Goal: Task Accomplishment & Management: Complete application form

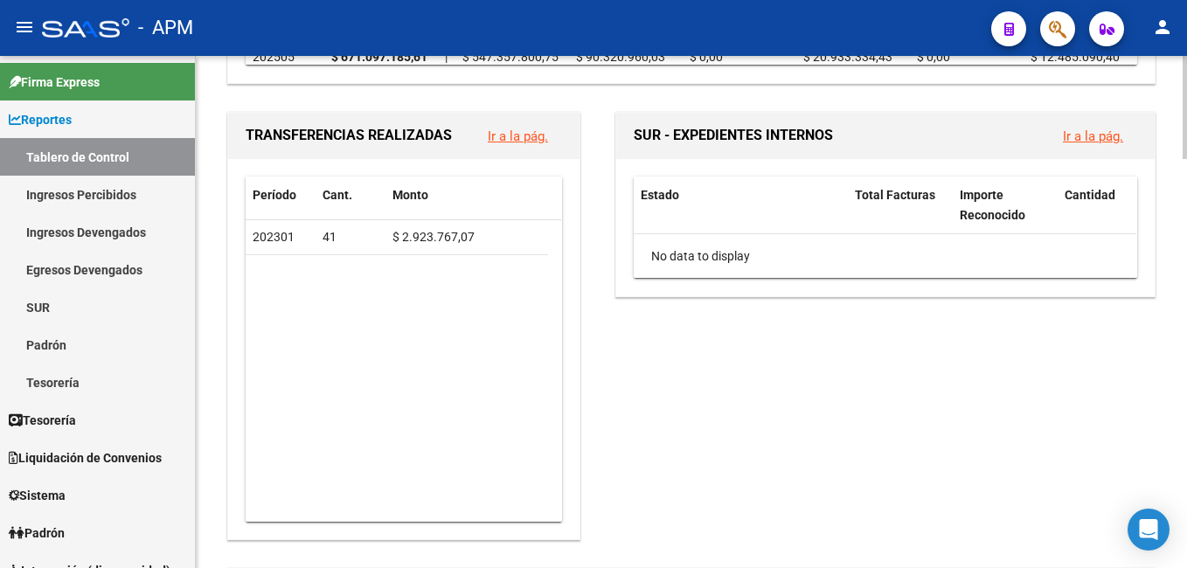
scroll to position [786, 0]
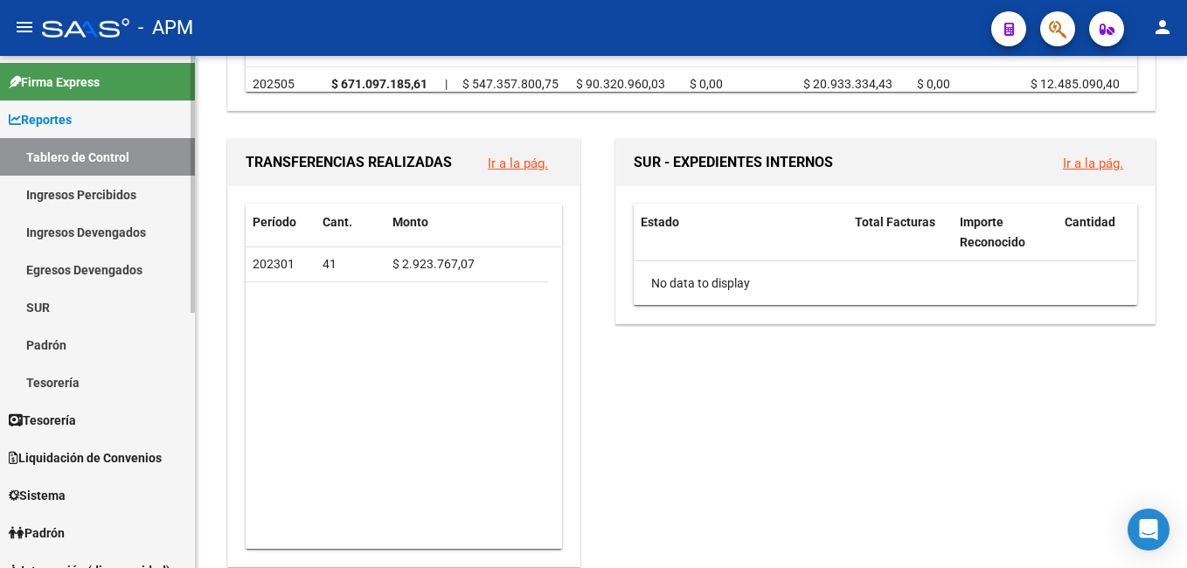
click at [84, 193] on link "Ingresos Percibidos" at bounding box center [97, 195] width 195 height 38
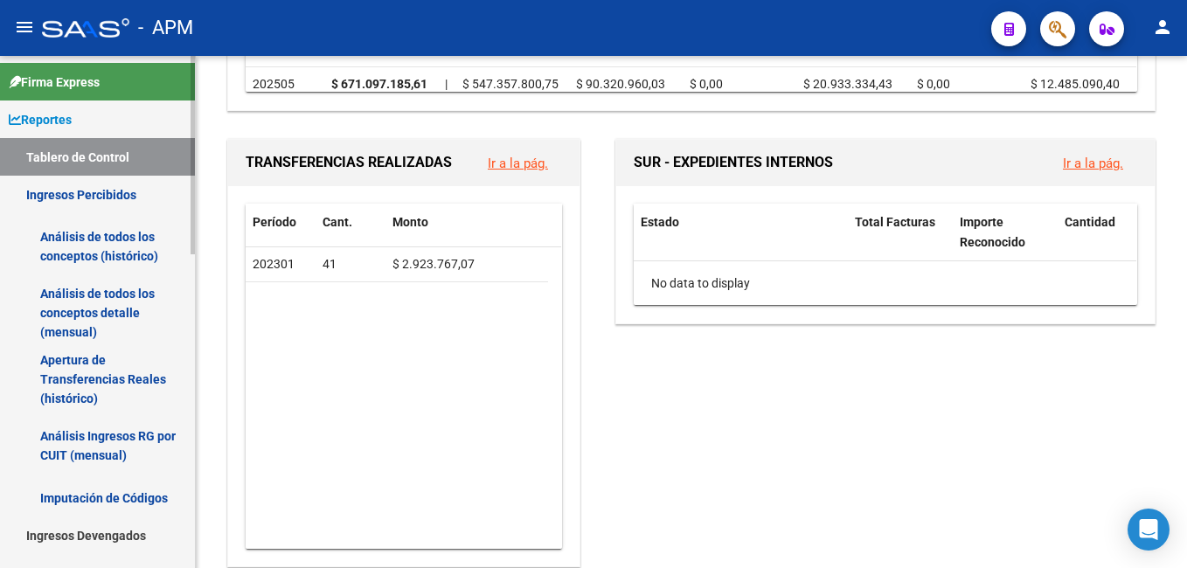
click at [102, 314] on link "Análisis de todos los conceptos detalle (mensual)" at bounding box center [97, 313] width 195 height 66
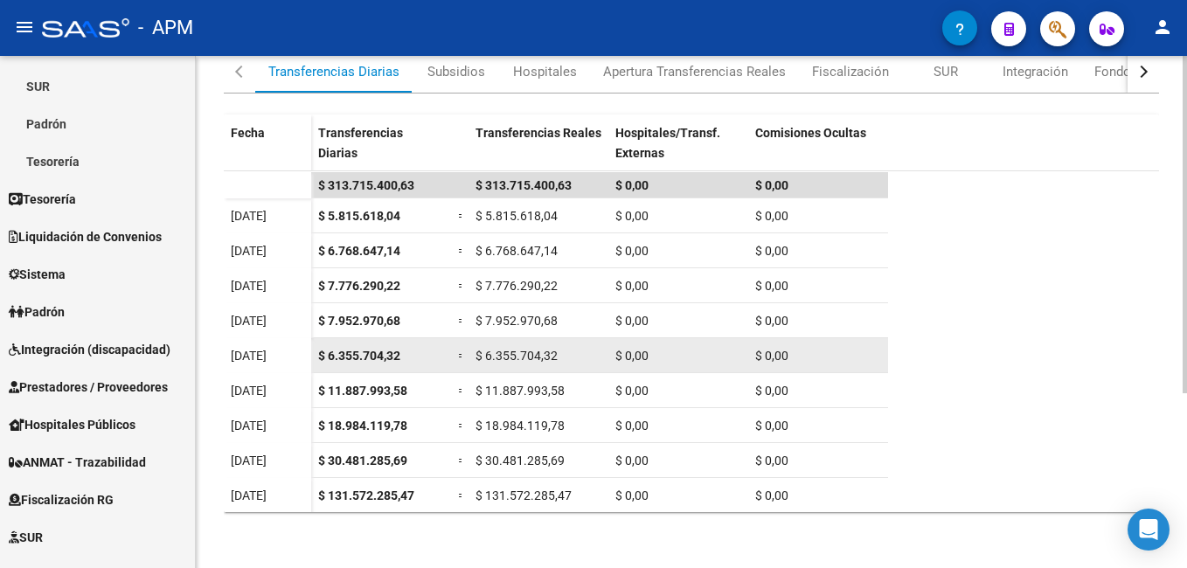
scroll to position [35, 0]
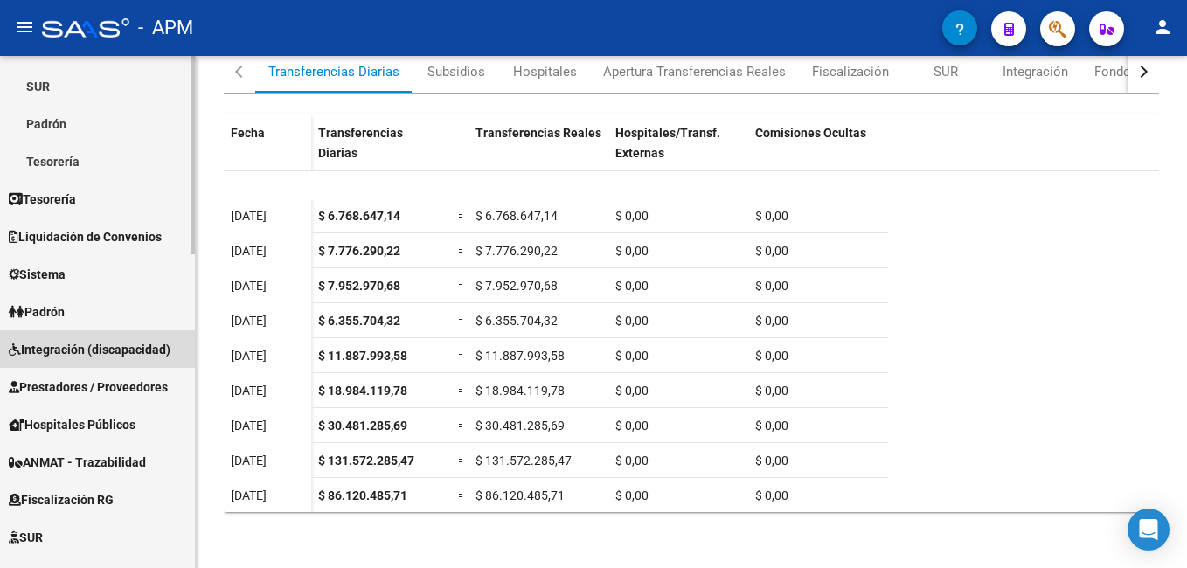
click at [76, 350] on span "Integración (discapacidad)" at bounding box center [90, 349] width 162 height 19
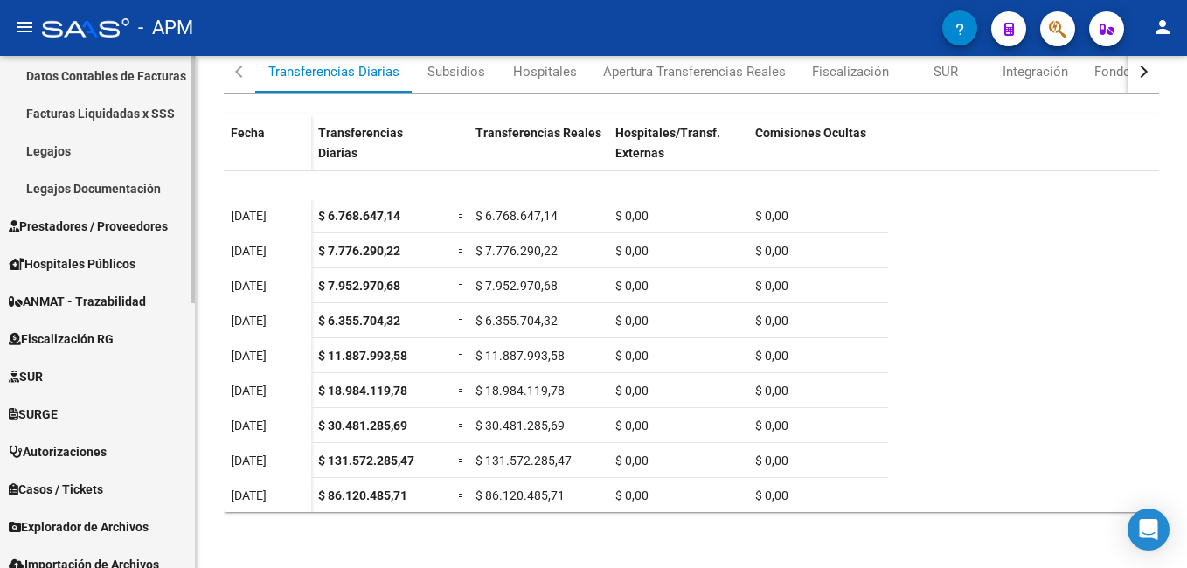
scroll to position [437, 0]
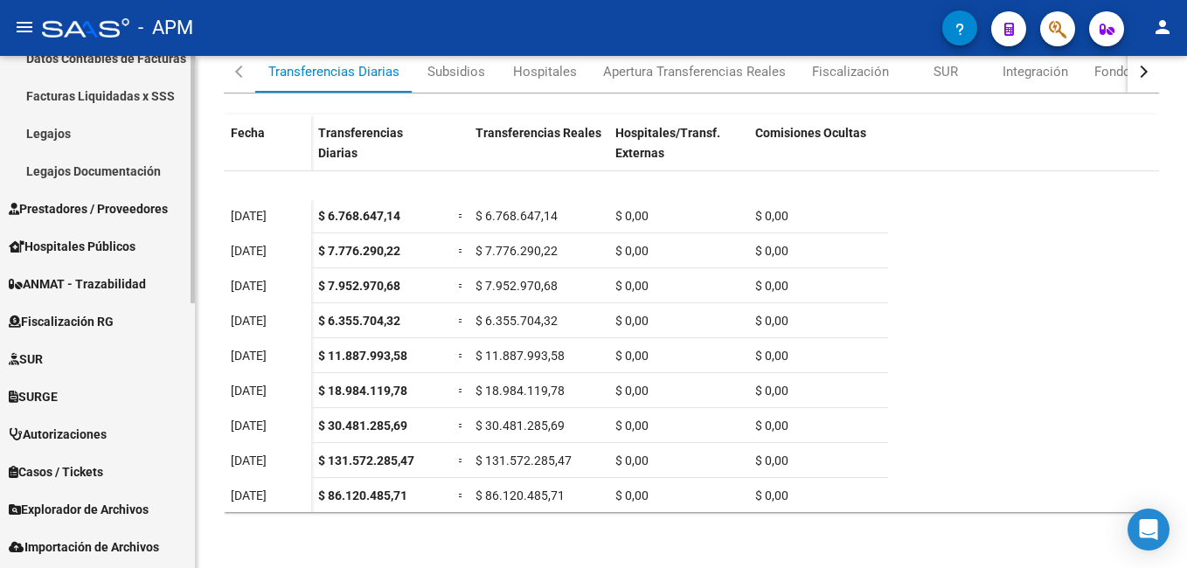
click at [97, 210] on span "Prestadores / Proveedores" at bounding box center [88, 208] width 159 height 19
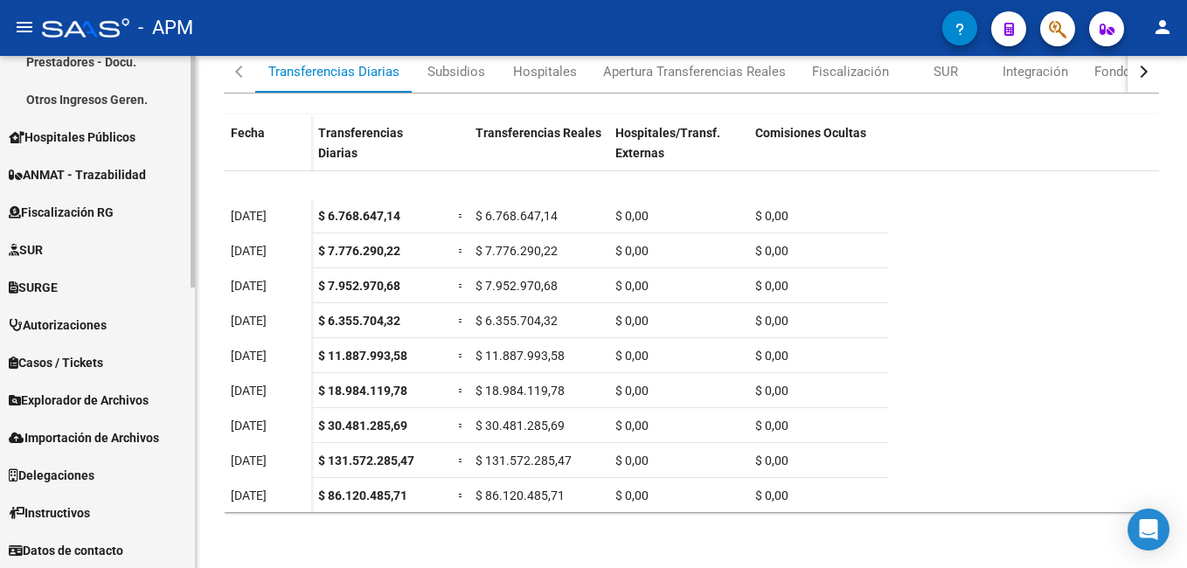
scroll to position [622, 0]
click at [940, 73] on div "SUR" at bounding box center [945, 71] width 24 height 19
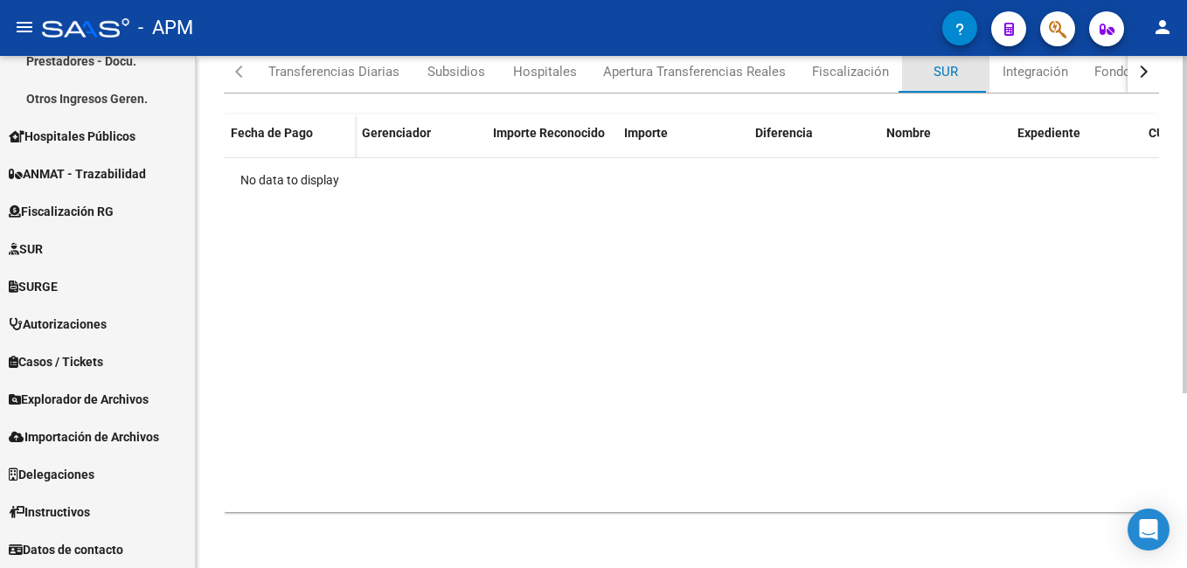
scroll to position [0, 0]
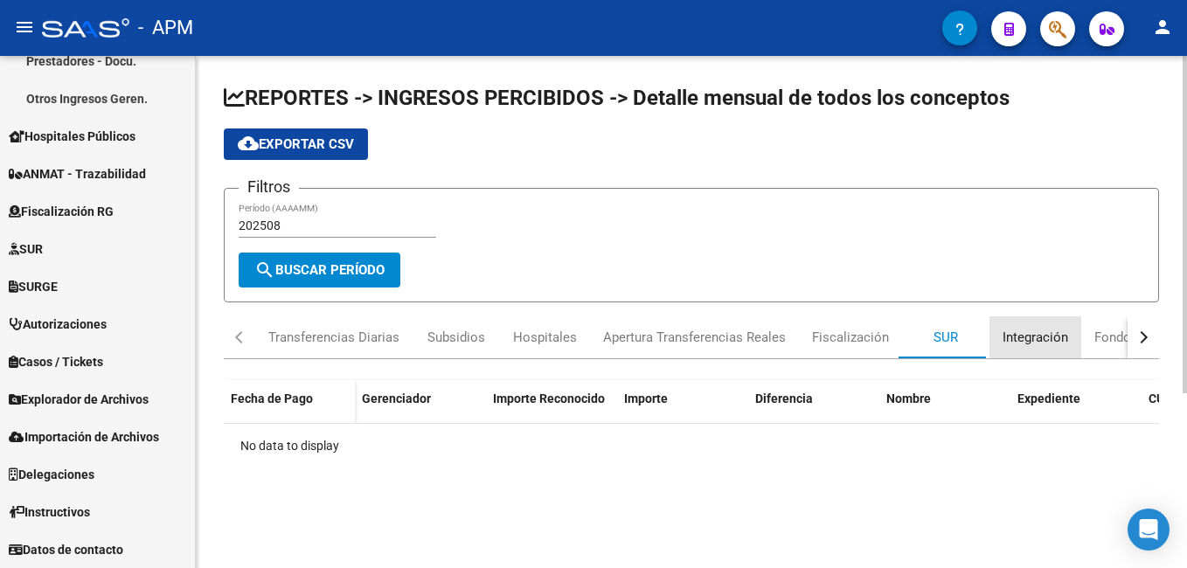
click at [1059, 337] on div "Integración" at bounding box center [1035, 337] width 66 height 19
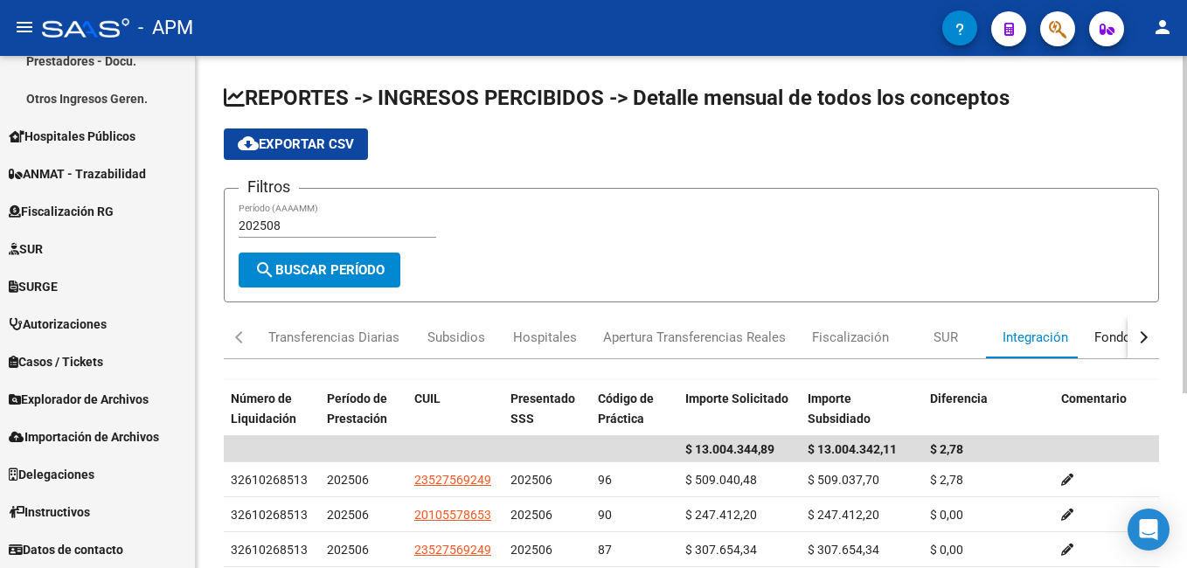
click at [1105, 339] on div "Fondo de Desempleo" at bounding box center [1156, 337] width 124 height 19
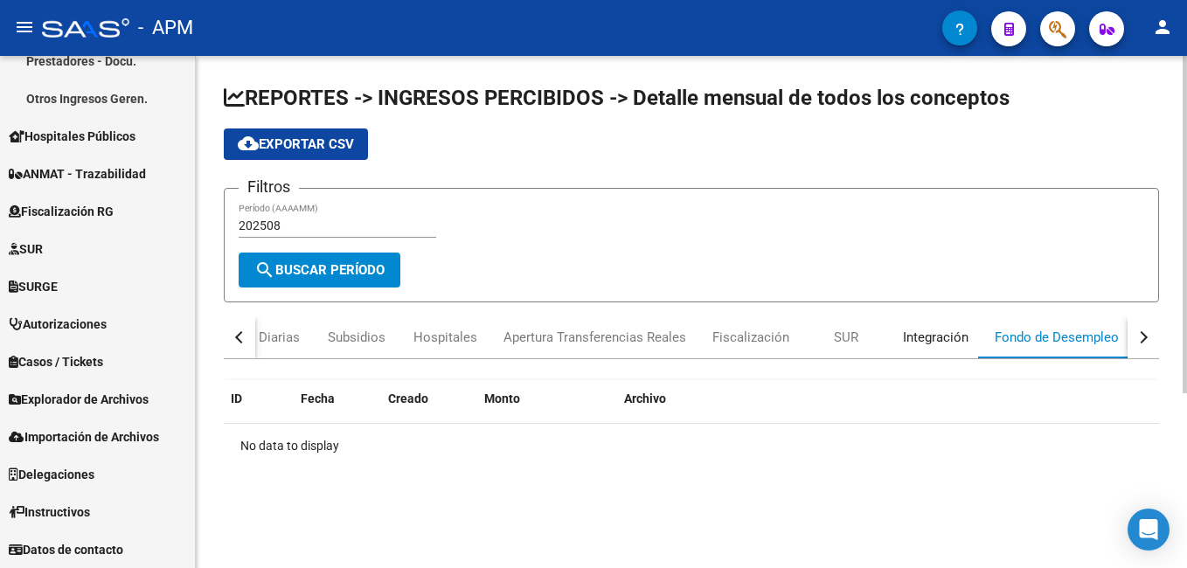
click at [912, 340] on div "Integración" at bounding box center [936, 337] width 66 height 19
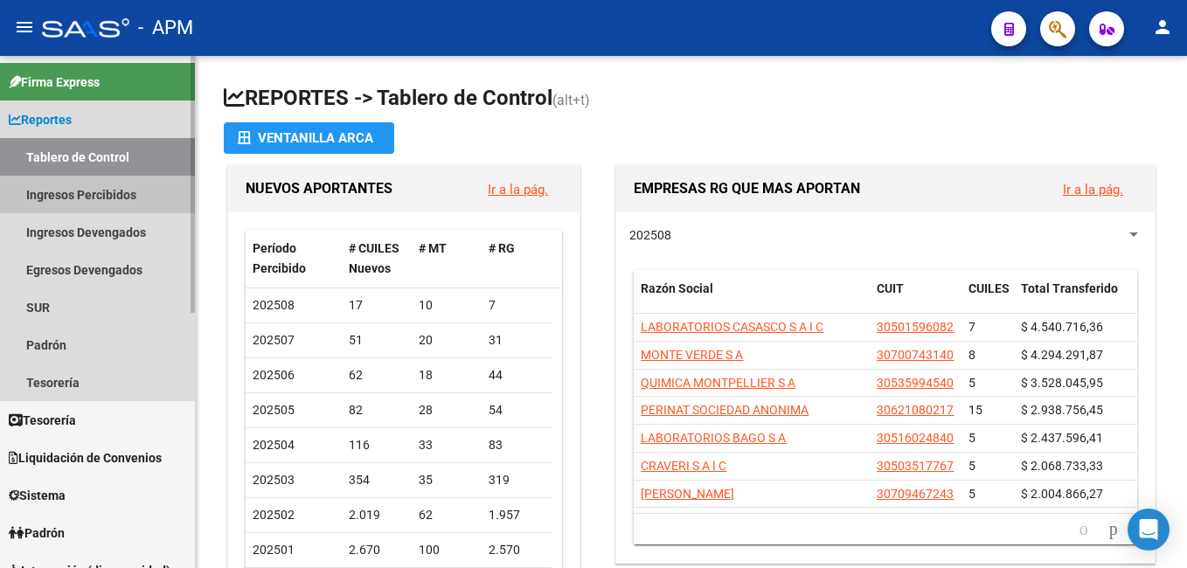
click at [146, 177] on link "Ingresos Percibidos" at bounding box center [97, 195] width 195 height 38
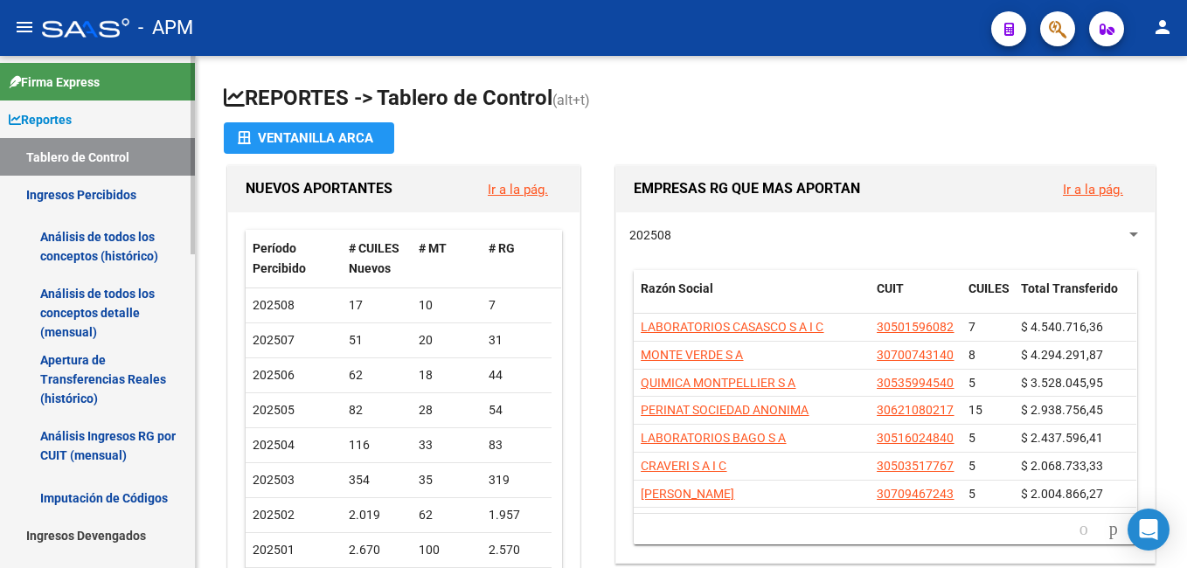
click at [115, 298] on link "Análisis de todos los conceptos detalle (mensual)" at bounding box center [97, 313] width 195 height 66
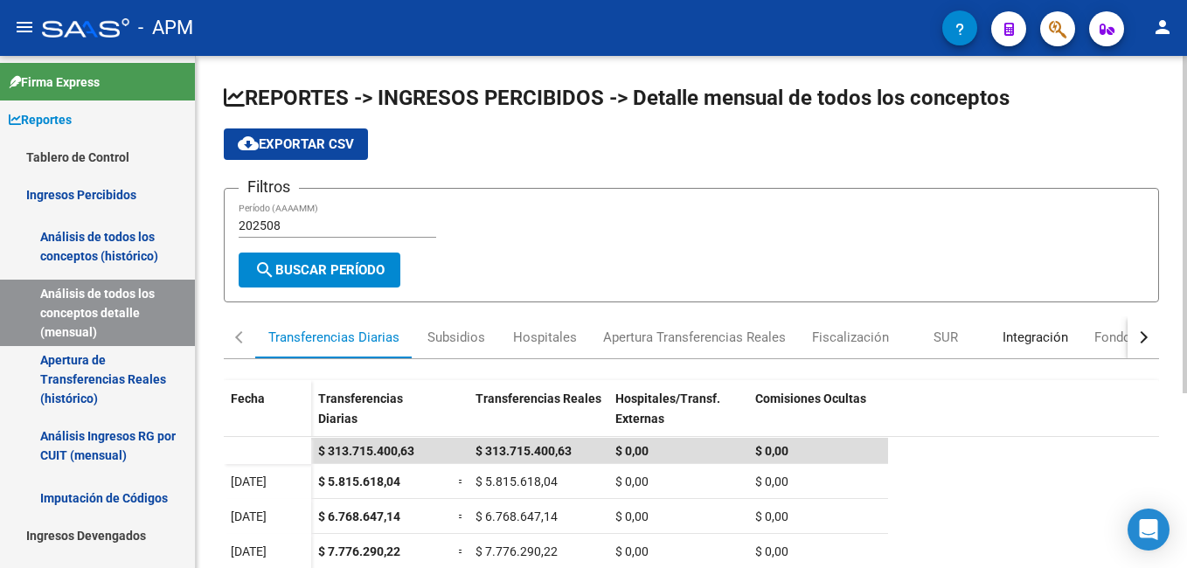
click at [1032, 340] on div "Integración" at bounding box center [1035, 337] width 66 height 19
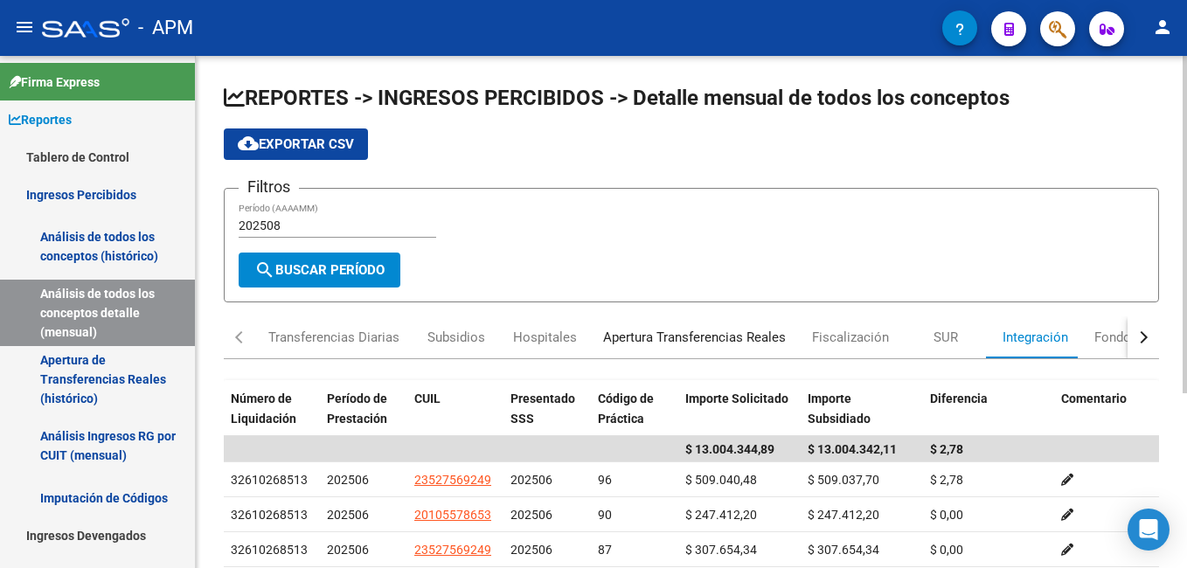
click at [658, 337] on div "Apertura Transferencias Reales" at bounding box center [694, 337] width 183 height 19
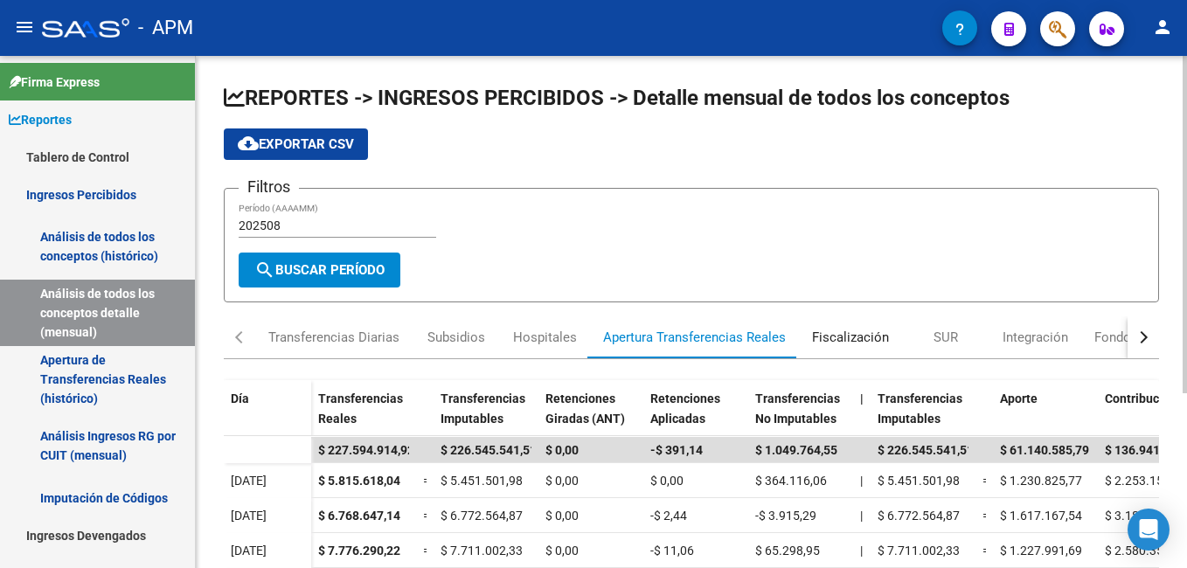
click at [812, 338] on div "Fiscalización" at bounding box center [850, 337] width 77 height 19
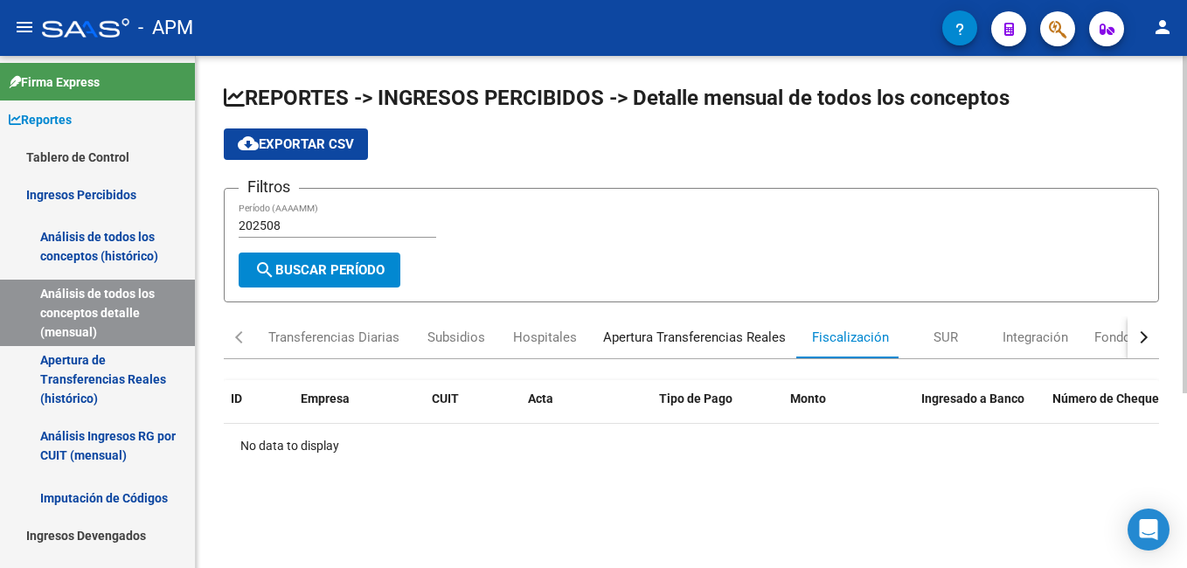
click at [737, 345] on div "Apertura Transferencias Reales" at bounding box center [694, 337] width 183 height 19
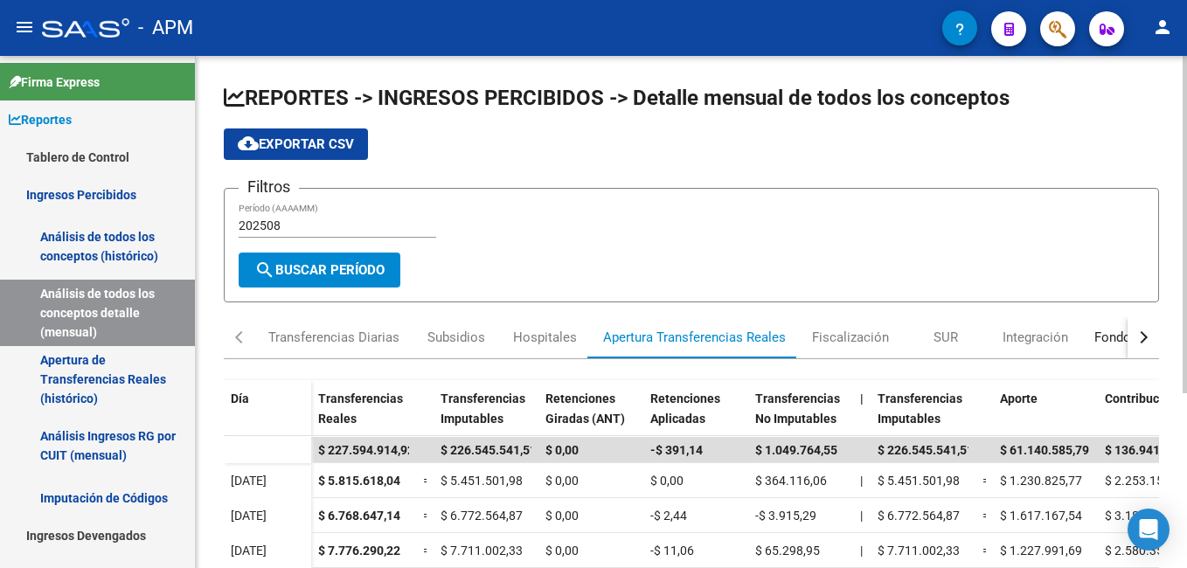
click at [1102, 338] on div "Fondo de Desempleo" at bounding box center [1156, 337] width 124 height 19
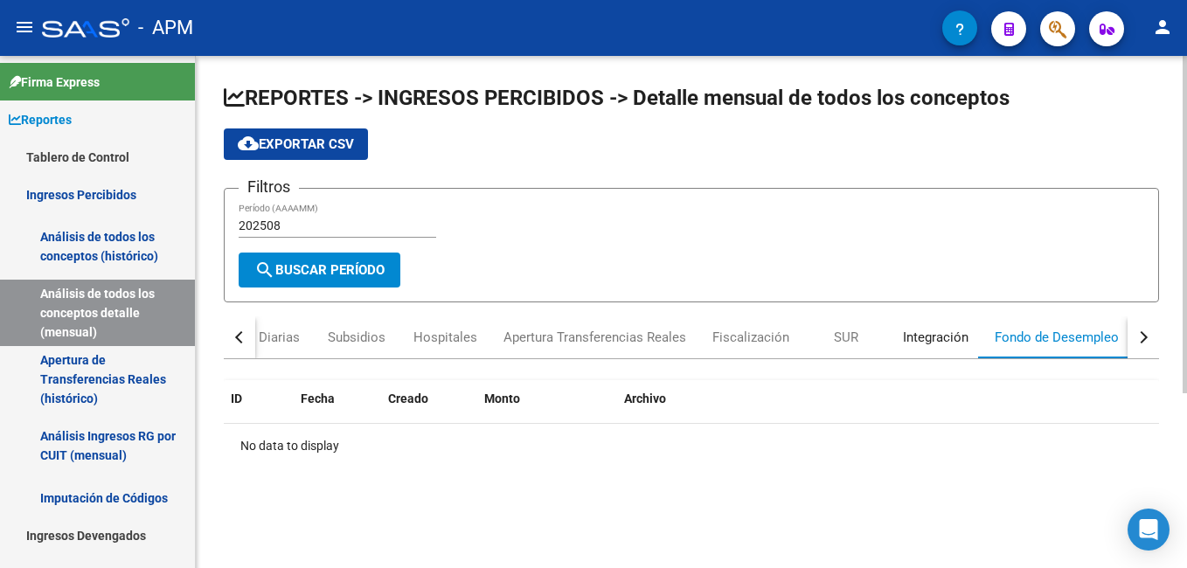
click at [945, 341] on div "Integración" at bounding box center [936, 337] width 66 height 19
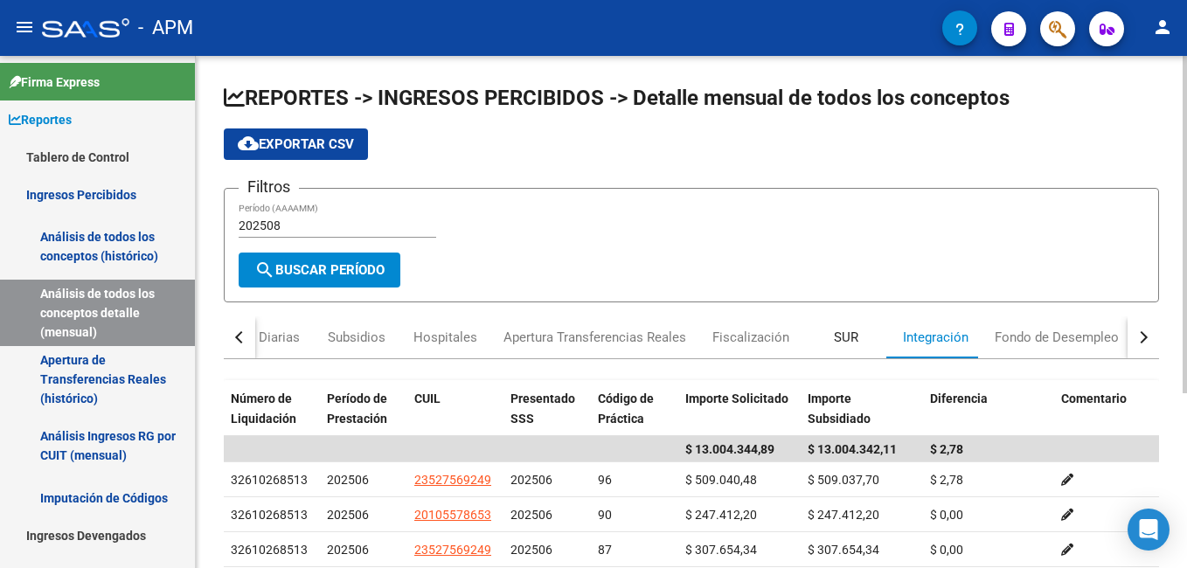
click at [859, 342] on div "SUR" at bounding box center [845, 337] width 87 height 42
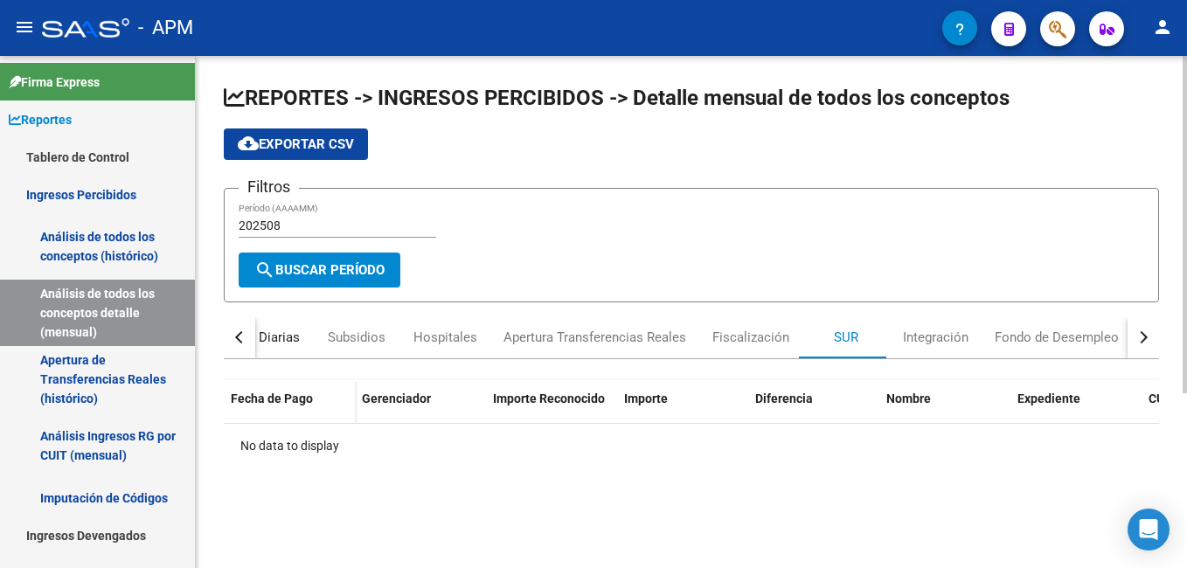
click at [293, 337] on div "Transferencias Diarias" at bounding box center [234, 337] width 131 height 19
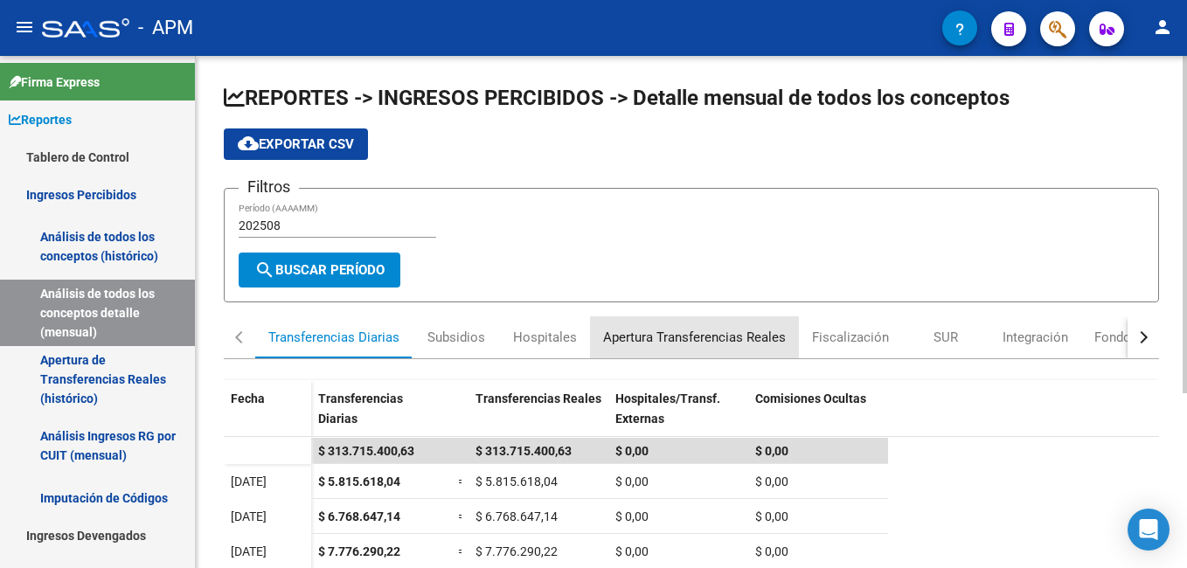
click at [731, 337] on div "Apertura Transferencias Reales" at bounding box center [694, 337] width 183 height 19
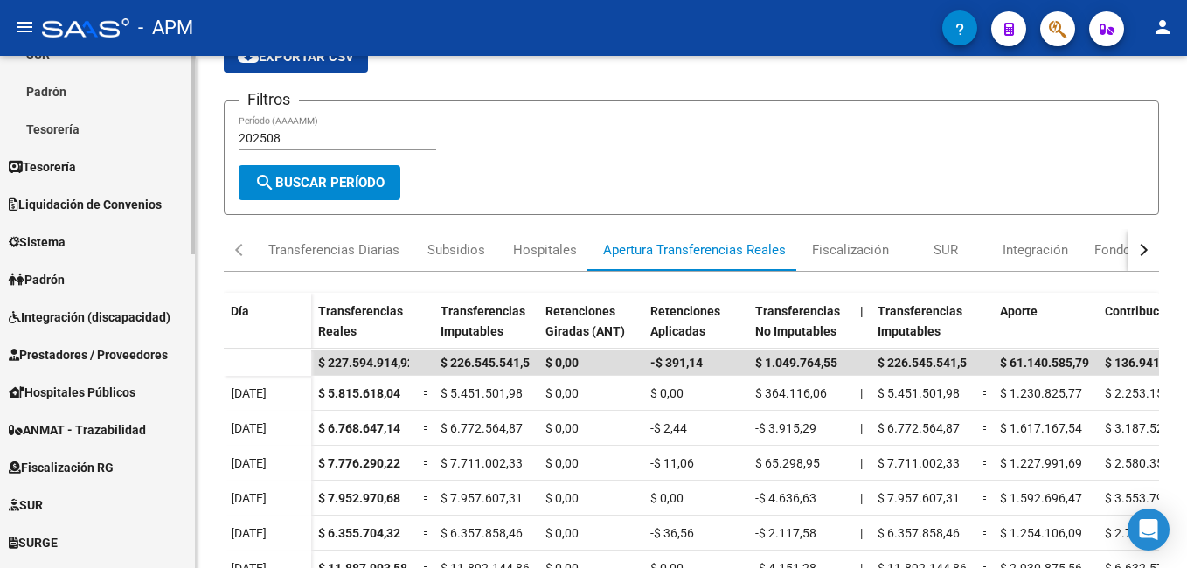
scroll to position [612, 0]
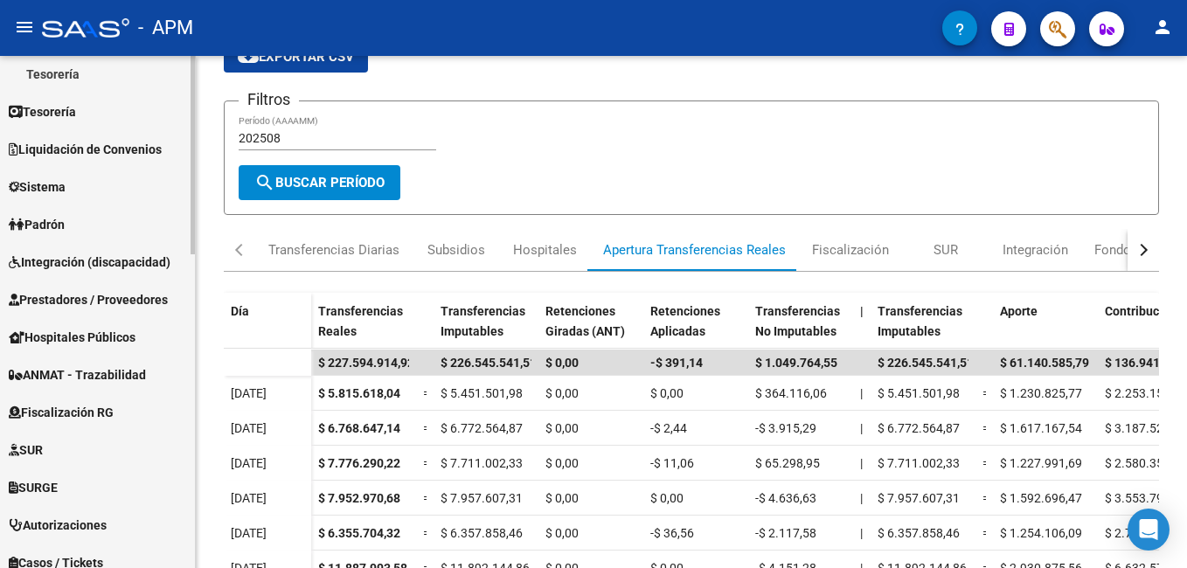
click at [94, 287] on link "Prestadores / Proveedores" at bounding box center [97, 299] width 195 height 38
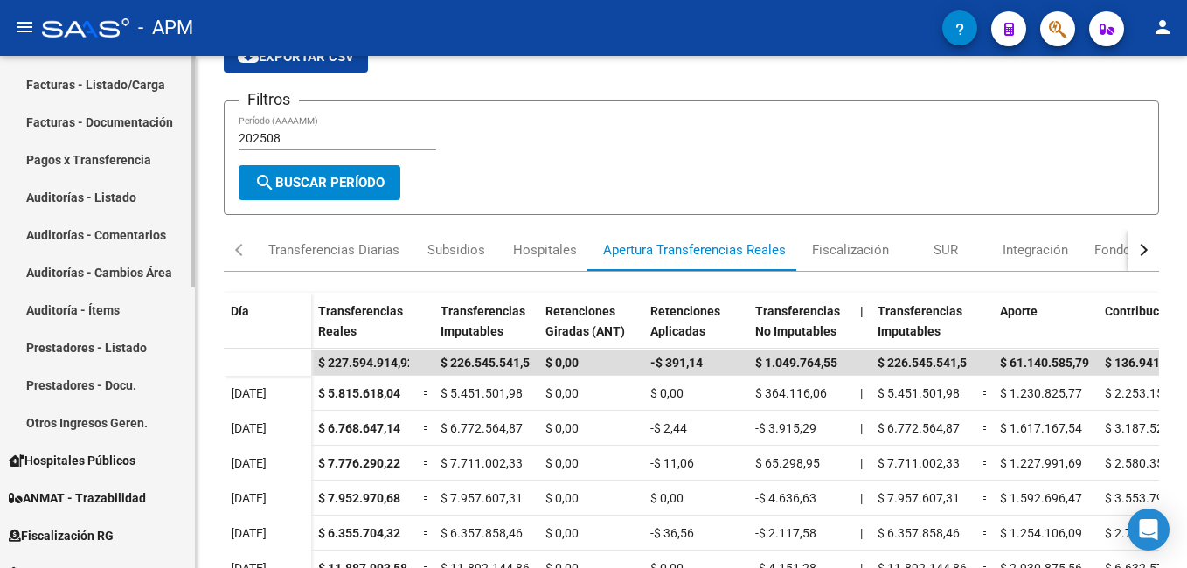
scroll to position [258, 0]
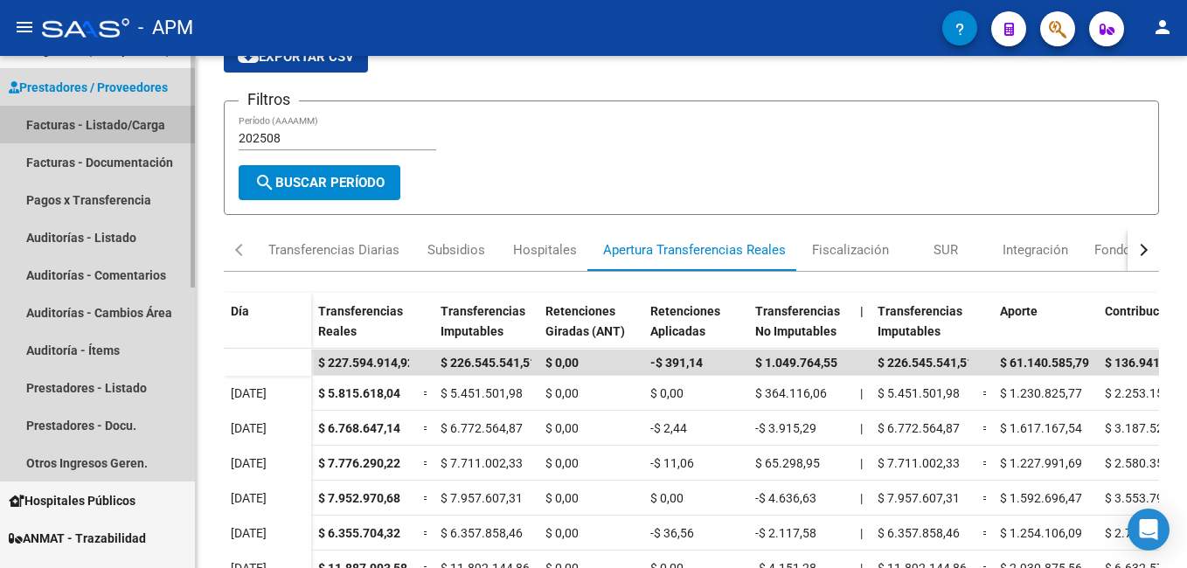
click at [97, 114] on link "Facturas - Listado/Carga" at bounding box center [97, 125] width 195 height 38
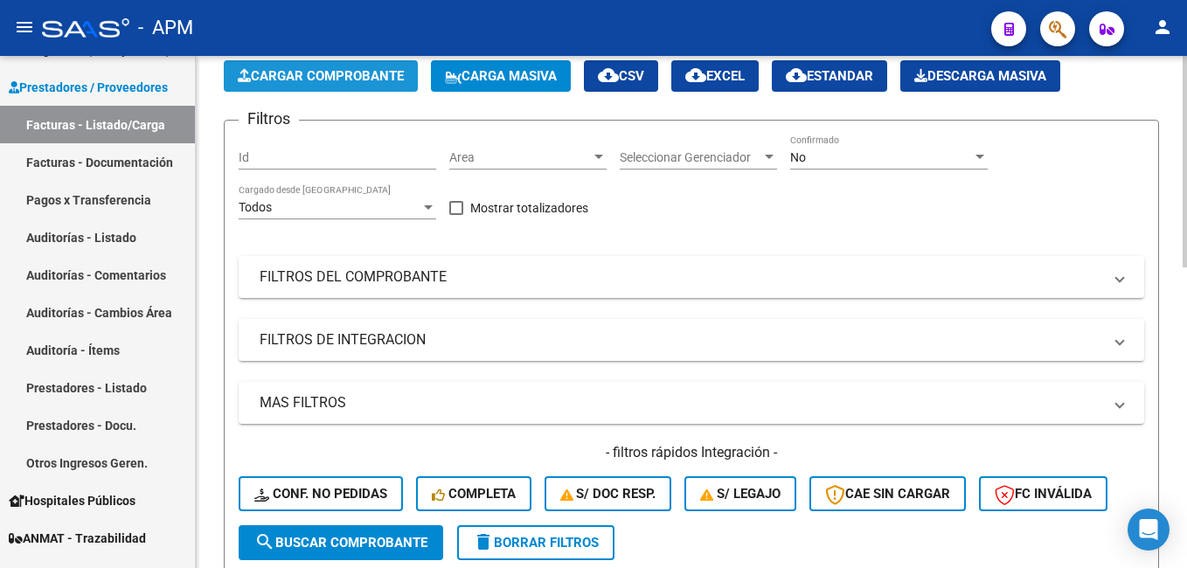
click at [339, 73] on span "Cargar Comprobante" at bounding box center [321, 76] width 166 height 16
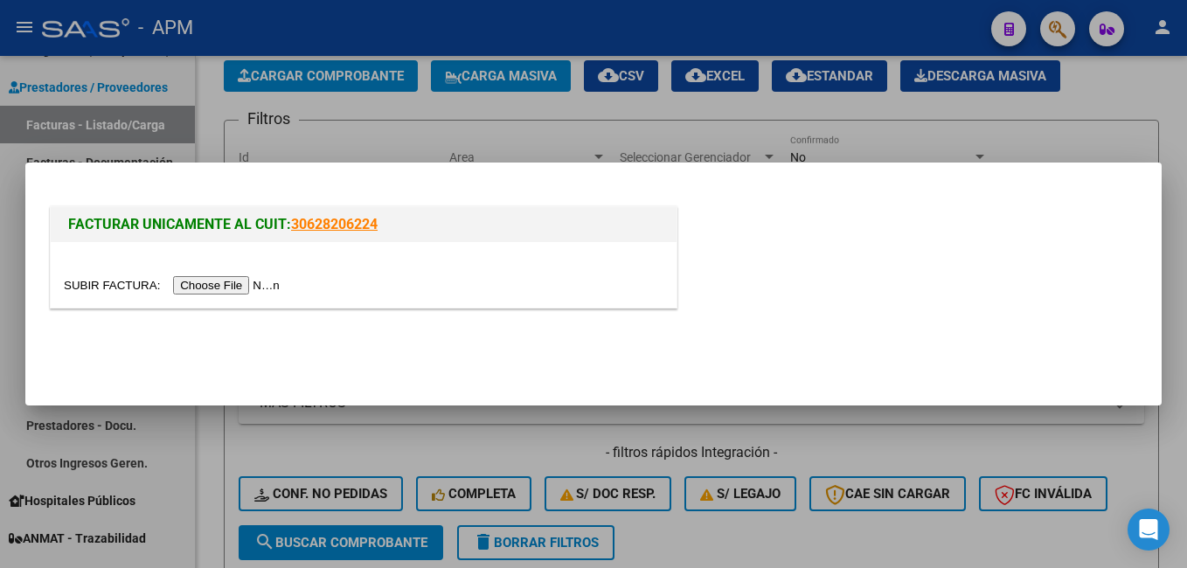
click at [231, 286] on input "file" at bounding box center [174, 285] width 221 height 18
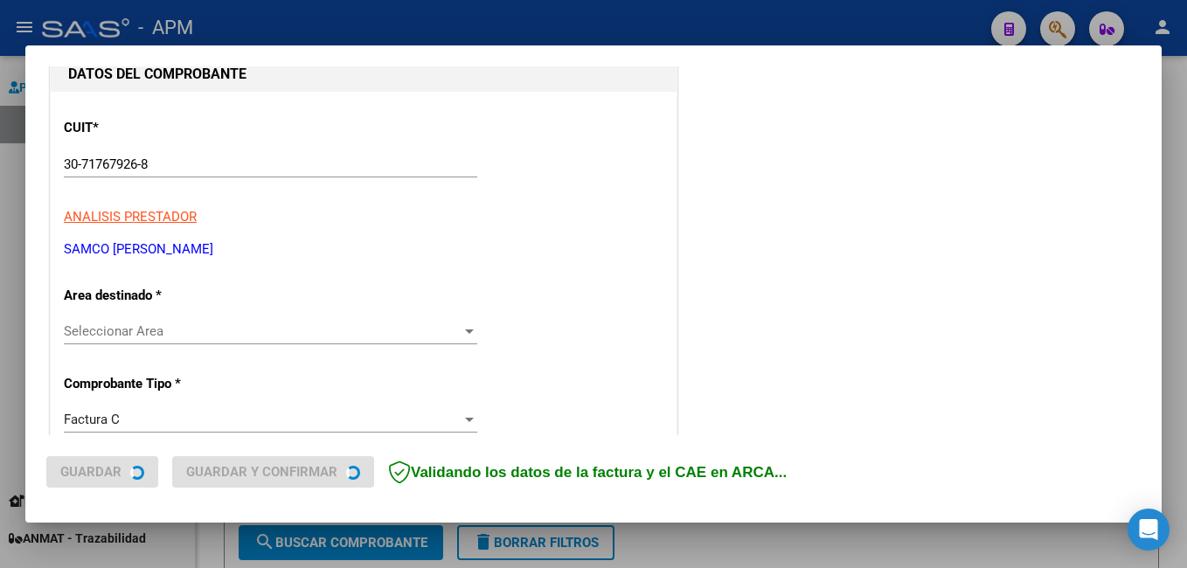
scroll to position [262, 0]
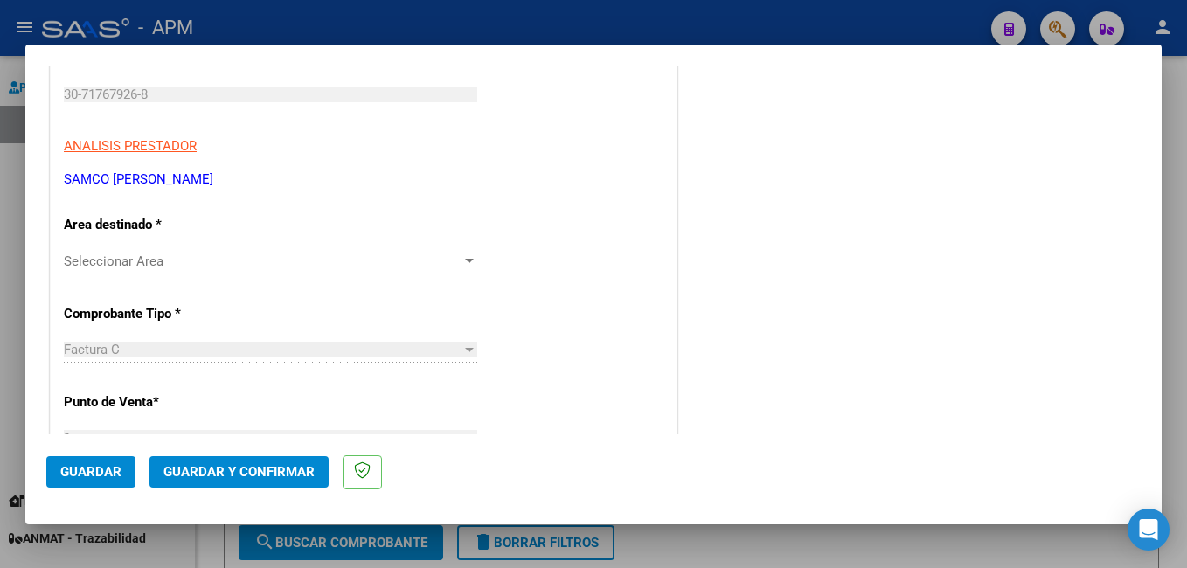
click at [202, 265] on span "Seleccionar Area" at bounding box center [263, 261] width 398 height 16
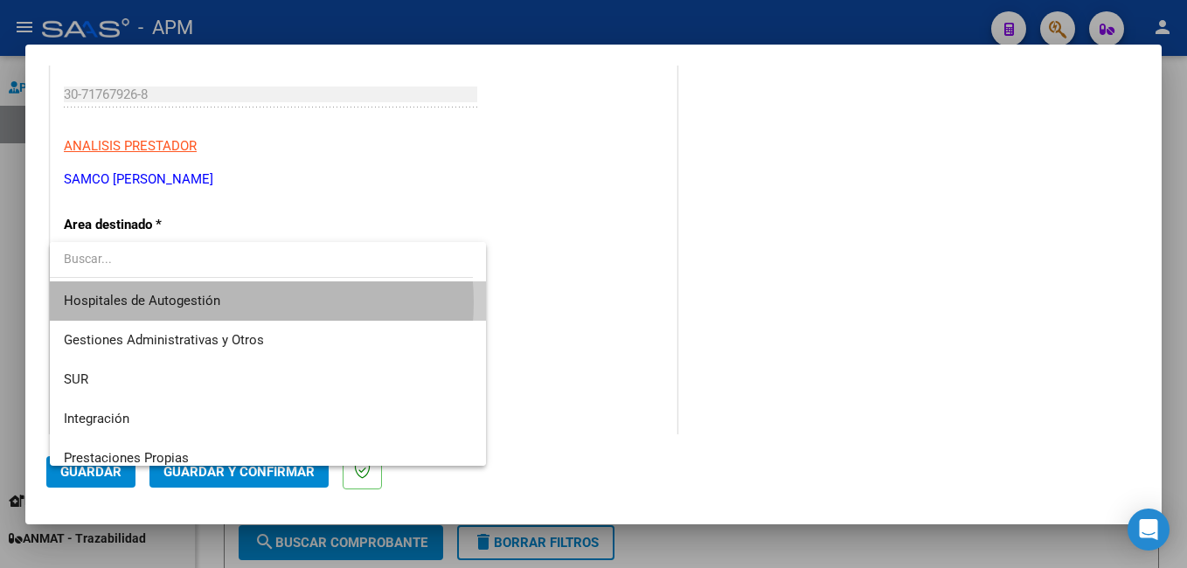
click at [226, 302] on span "Hospitales de Autogestión" at bounding box center [268, 300] width 408 height 39
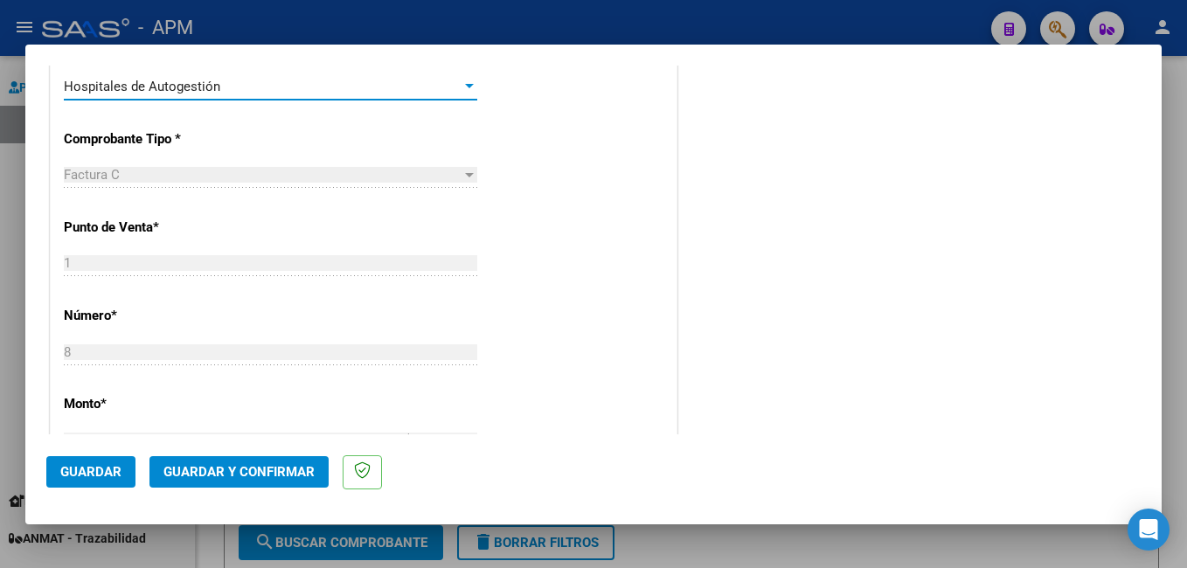
scroll to position [0, 0]
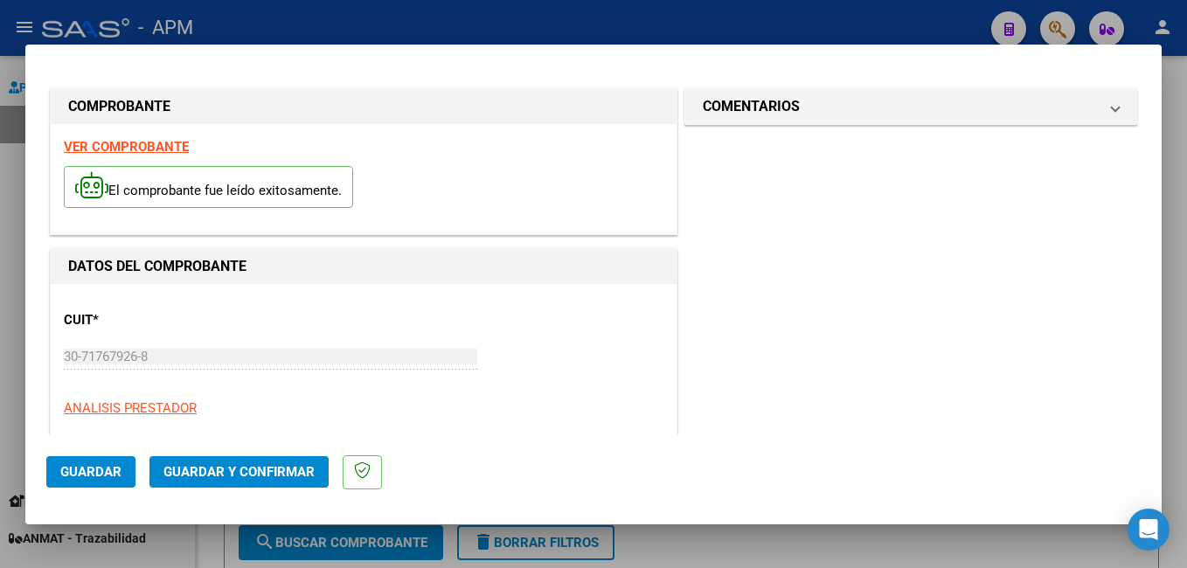
click at [160, 150] on strong "VER COMPROBANTE" at bounding box center [126, 147] width 125 height 16
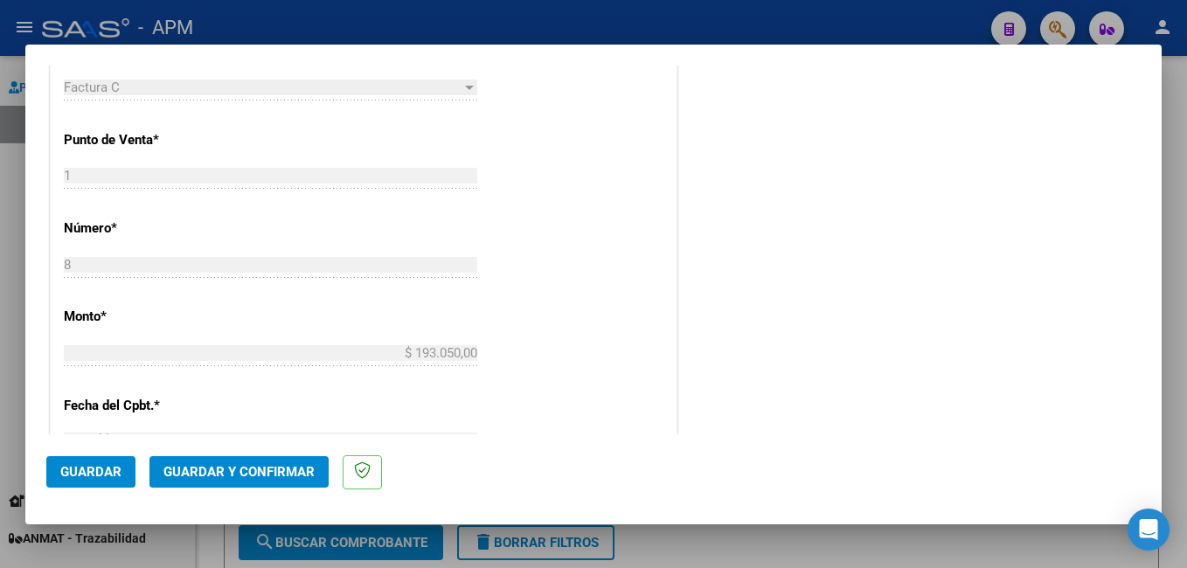
click at [233, 474] on span "Guardar y Confirmar" at bounding box center [238, 472] width 151 height 16
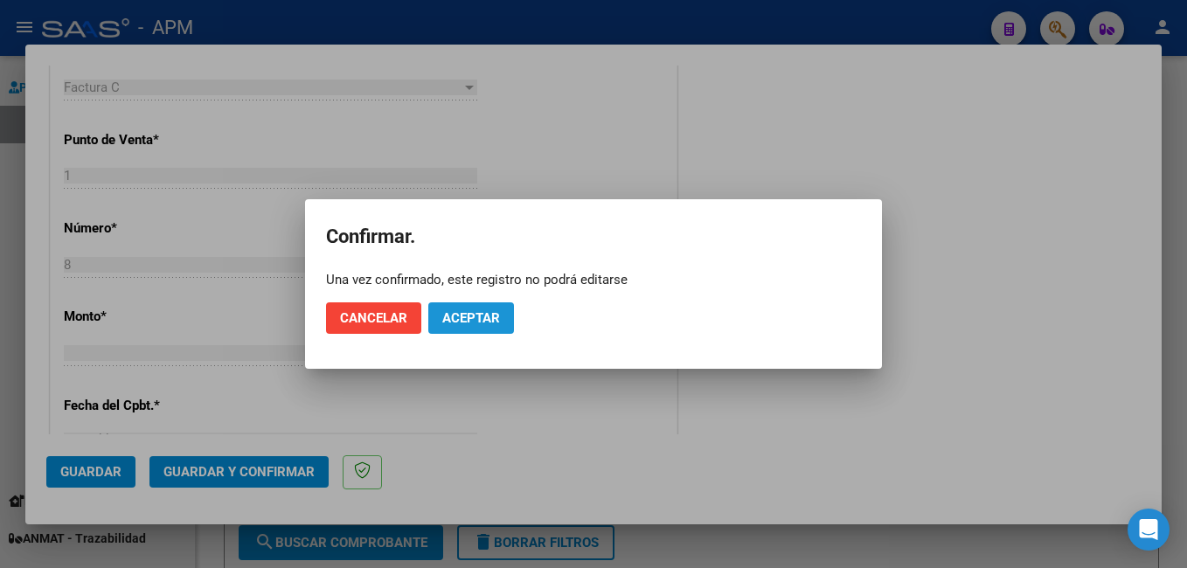
click at [467, 320] on span "Aceptar" at bounding box center [471, 318] width 58 height 16
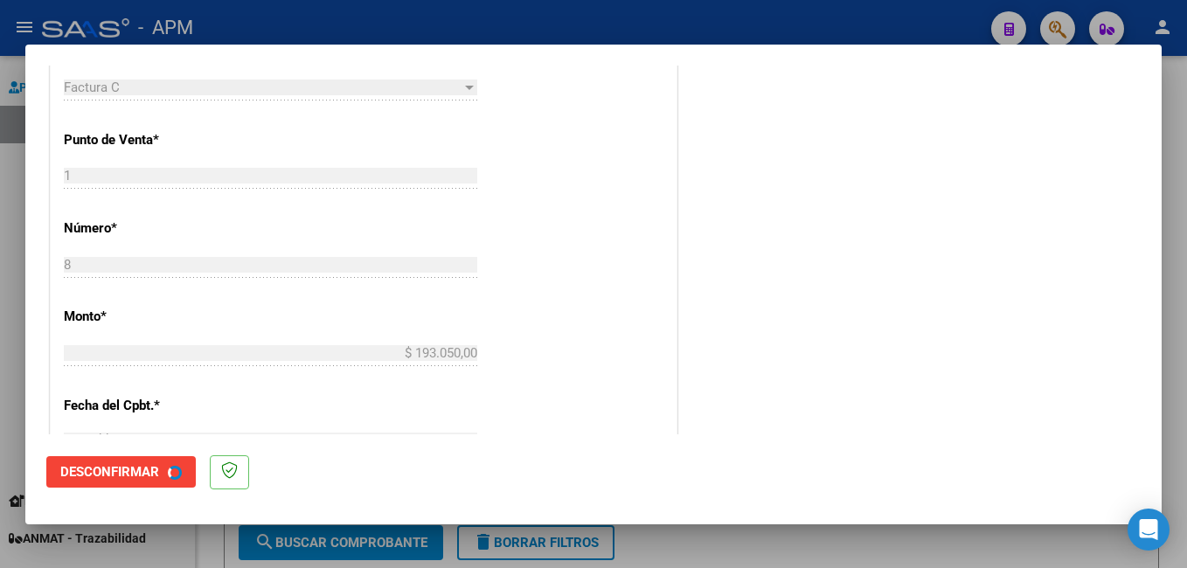
scroll to position [0, 0]
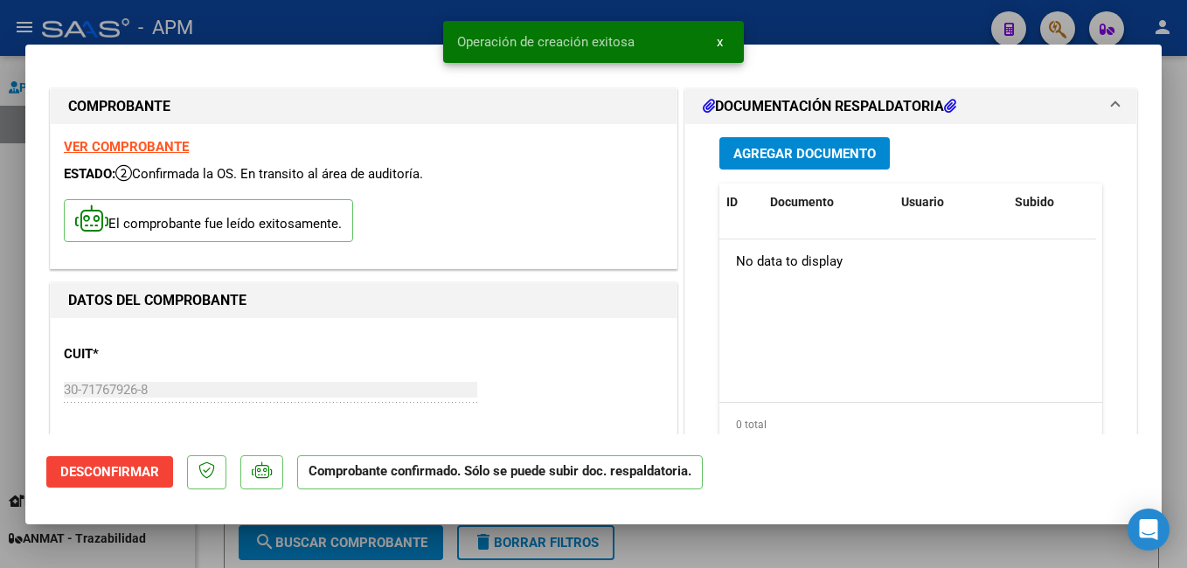
type input "$ 0,00"
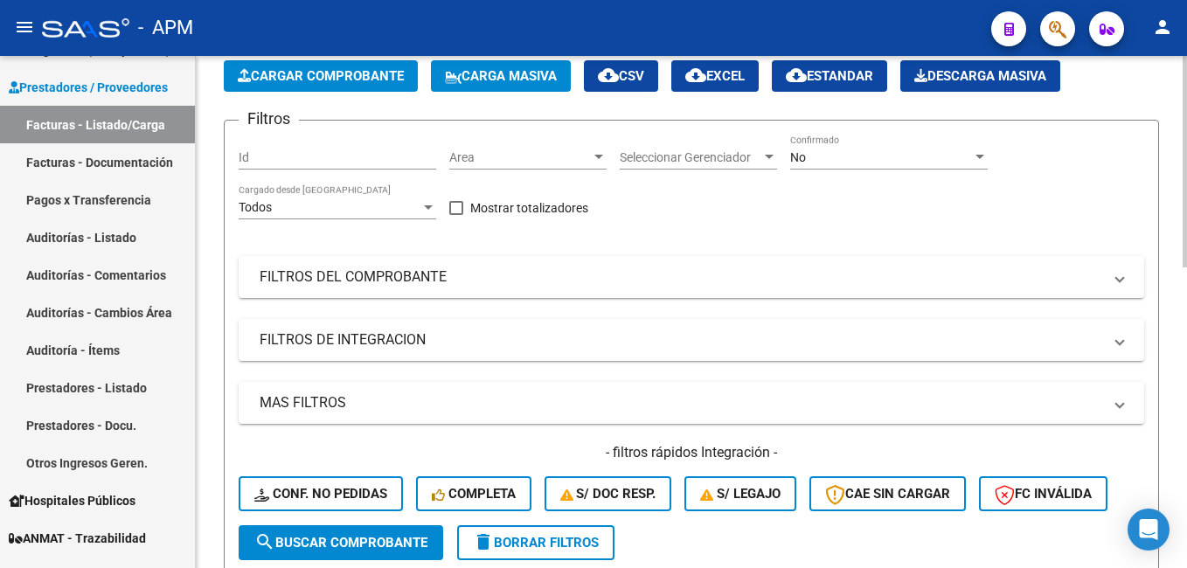
click at [338, 70] on span "Cargar Comprobante" at bounding box center [321, 76] width 166 height 16
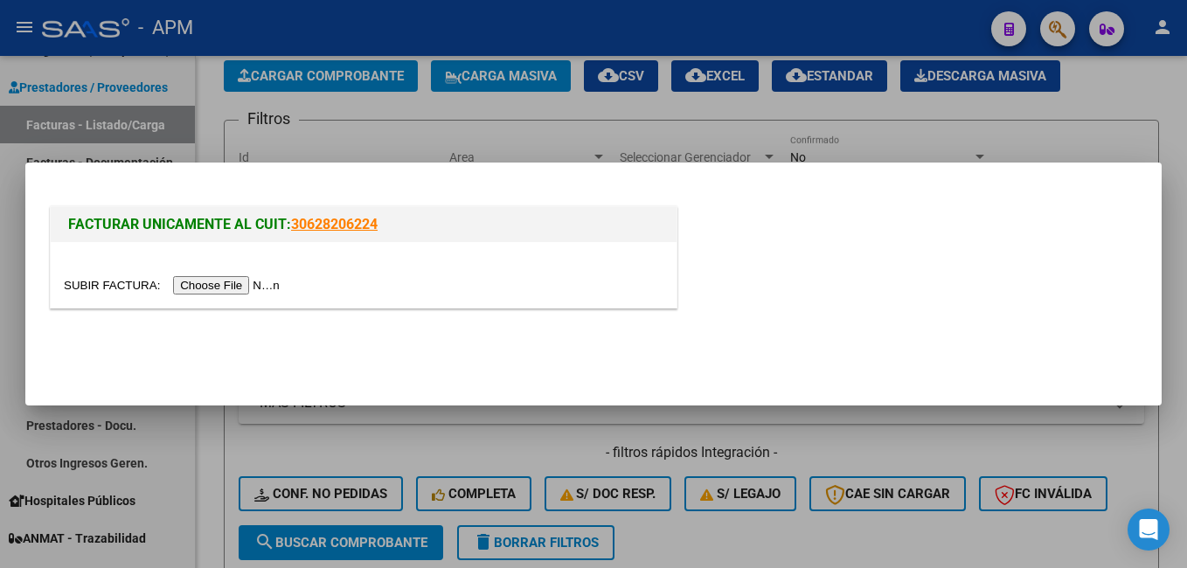
click at [239, 280] on input "file" at bounding box center [174, 285] width 221 height 18
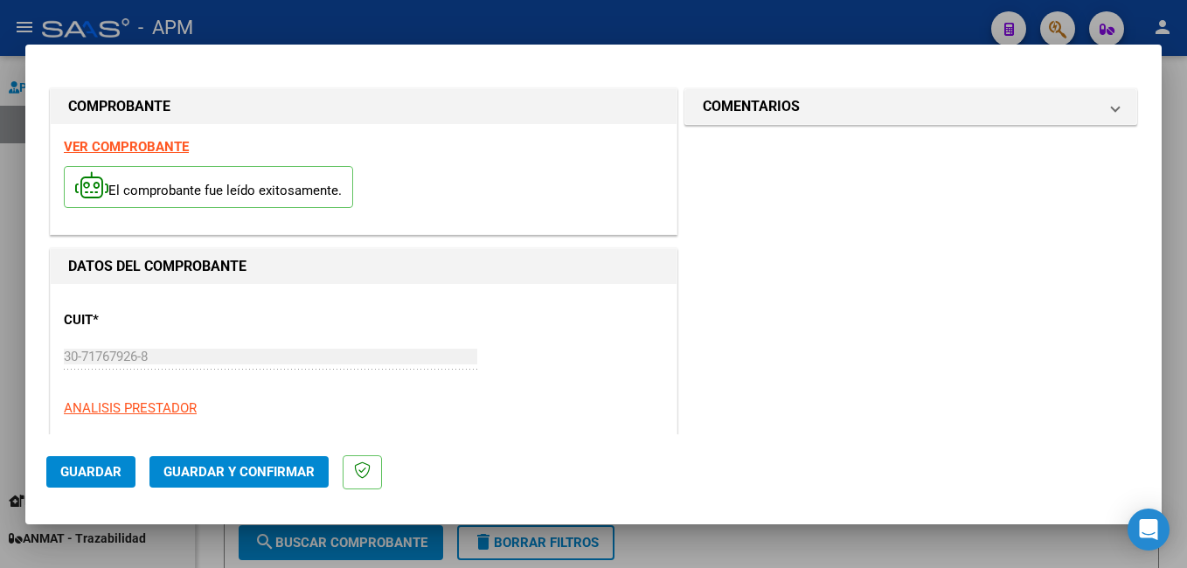
click at [129, 149] on strong "VER COMPROBANTE" at bounding box center [126, 147] width 125 height 16
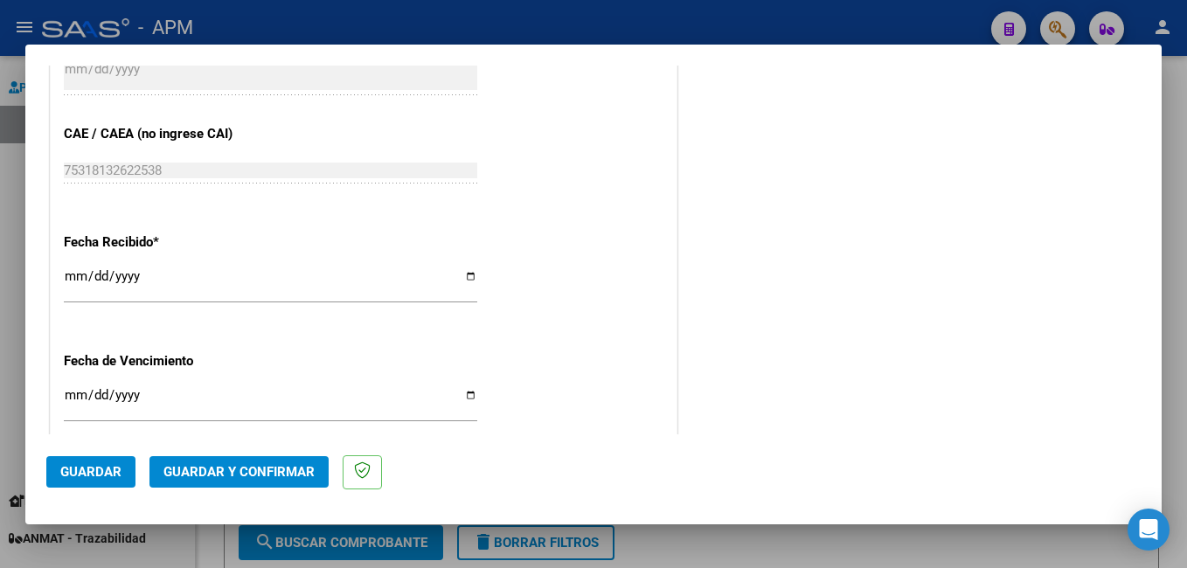
scroll to position [1092, 0]
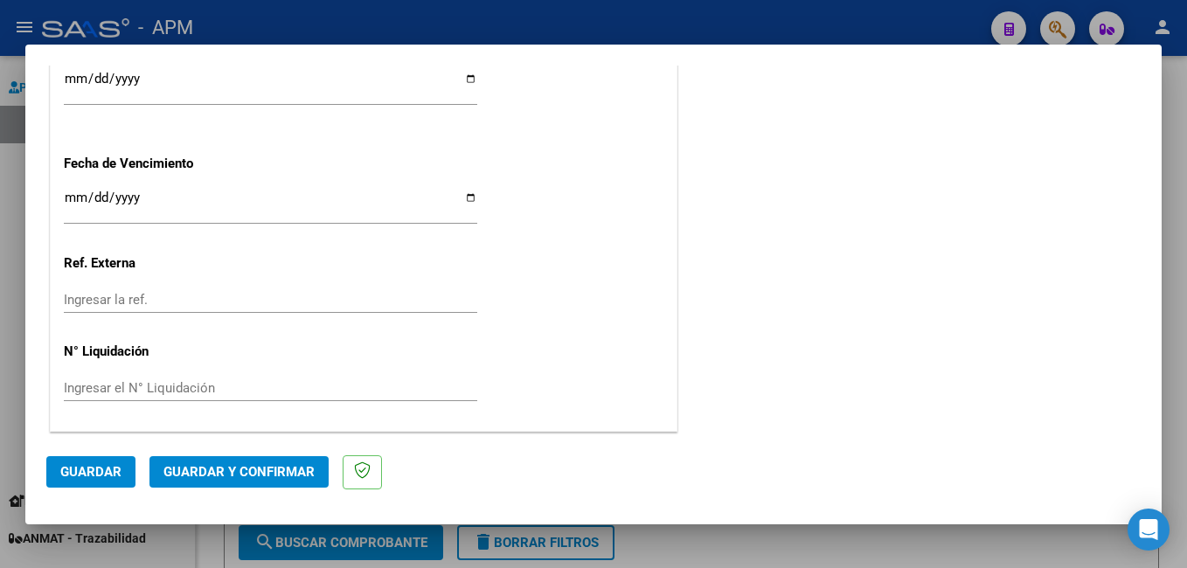
click at [233, 470] on span "Guardar y Confirmar" at bounding box center [238, 472] width 151 height 16
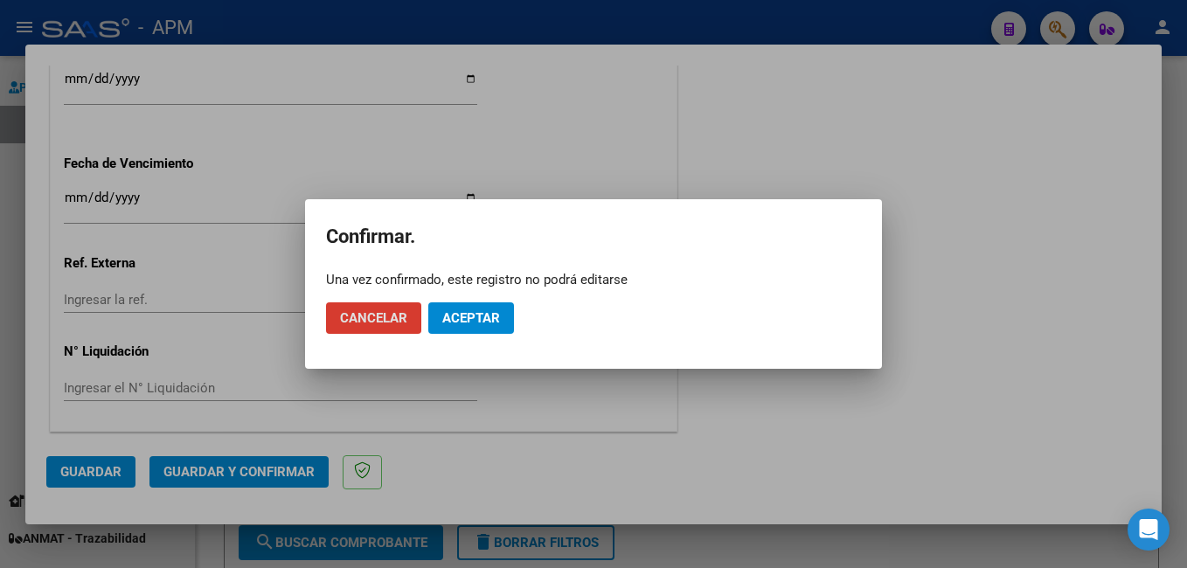
click at [485, 318] on span "Aceptar" at bounding box center [471, 318] width 58 height 16
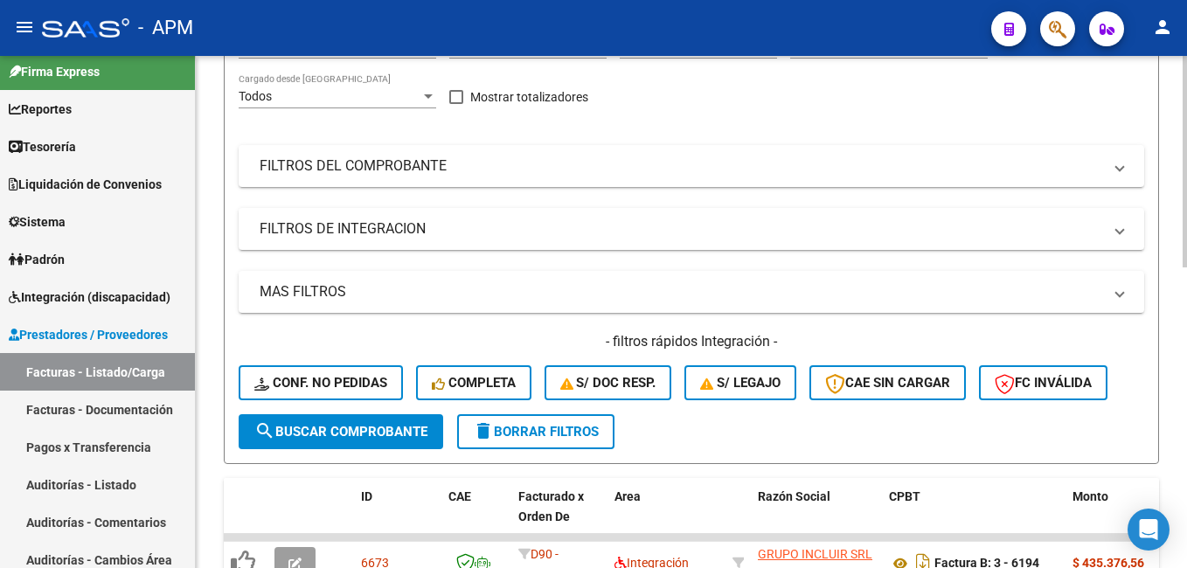
scroll to position [262, 0]
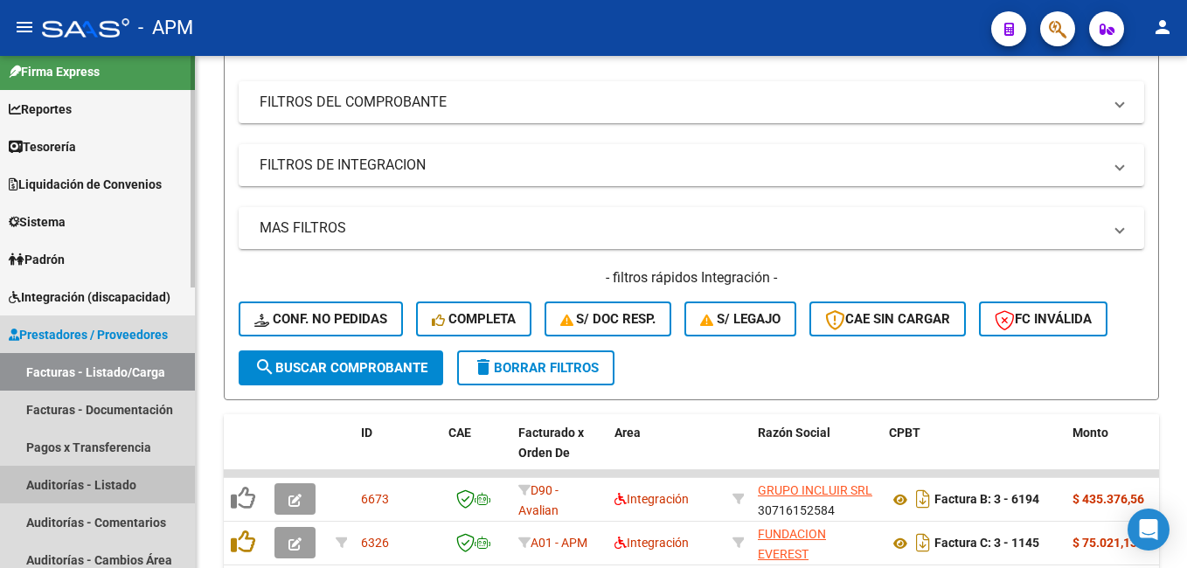
click at [110, 478] on link "Auditorías - Listado" at bounding box center [97, 485] width 195 height 38
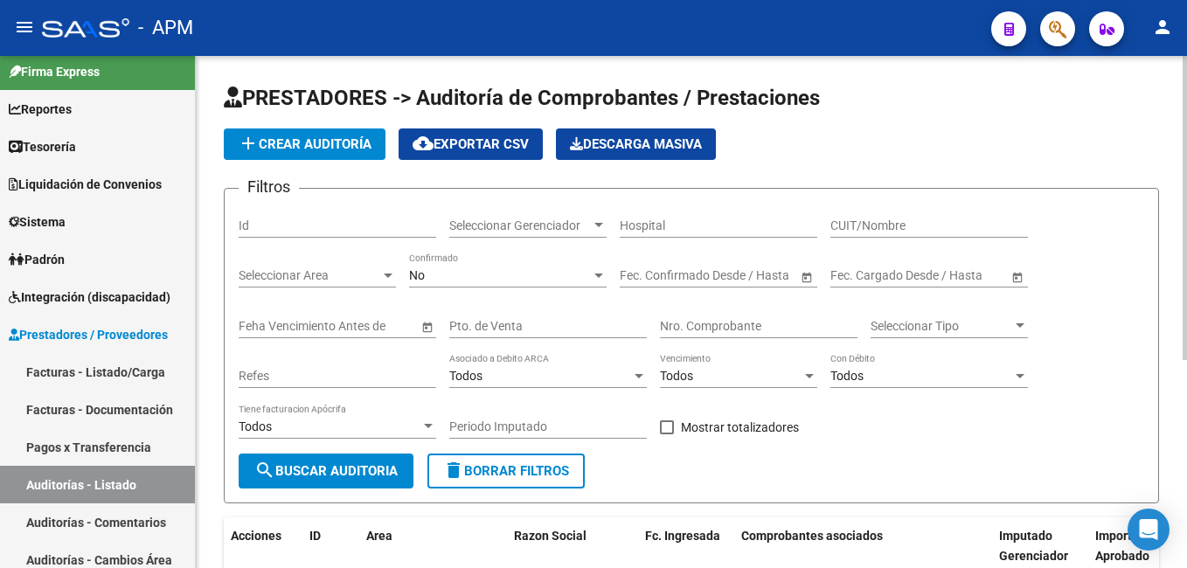
click at [321, 144] on span "add Crear Auditoría" at bounding box center [305, 144] width 134 height 16
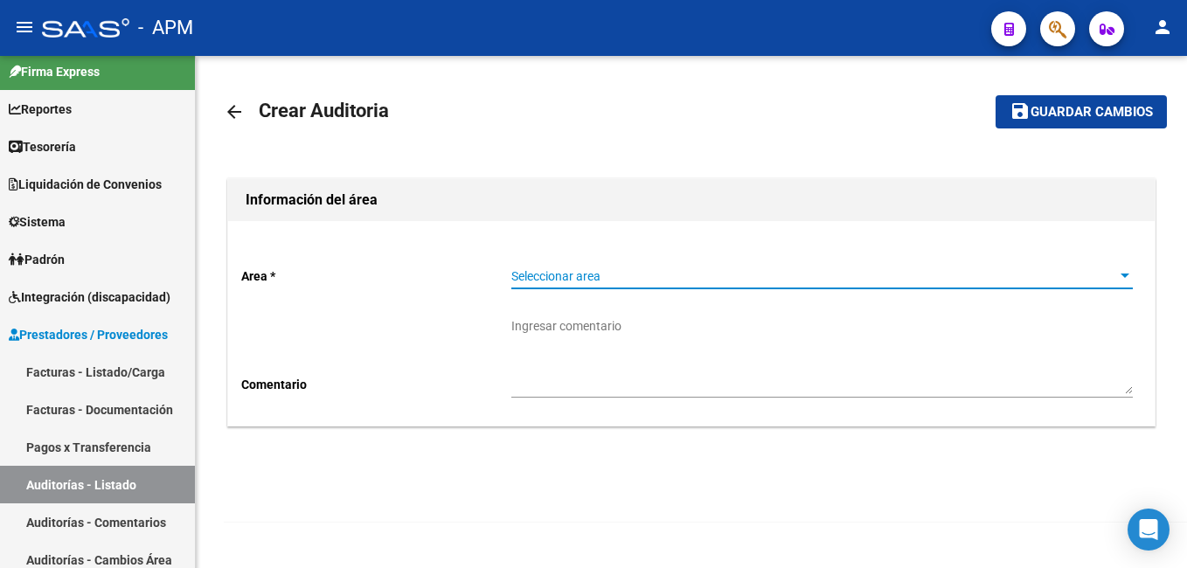
click at [596, 279] on span "Seleccionar area" at bounding box center [814, 276] width 606 height 15
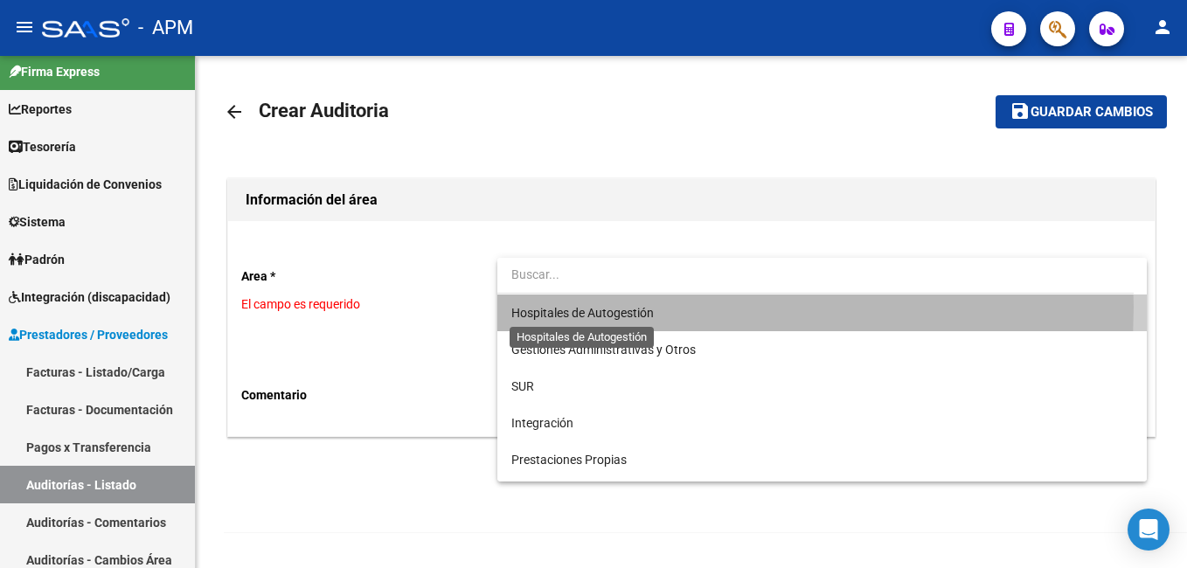
drag, startPoint x: 596, startPoint y: 279, endPoint x: 606, endPoint y: 307, distance: 29.6
click at [606, 307] on span "Hospitales de Autogestión" at bounding box center [582, 313] width 142 height 14
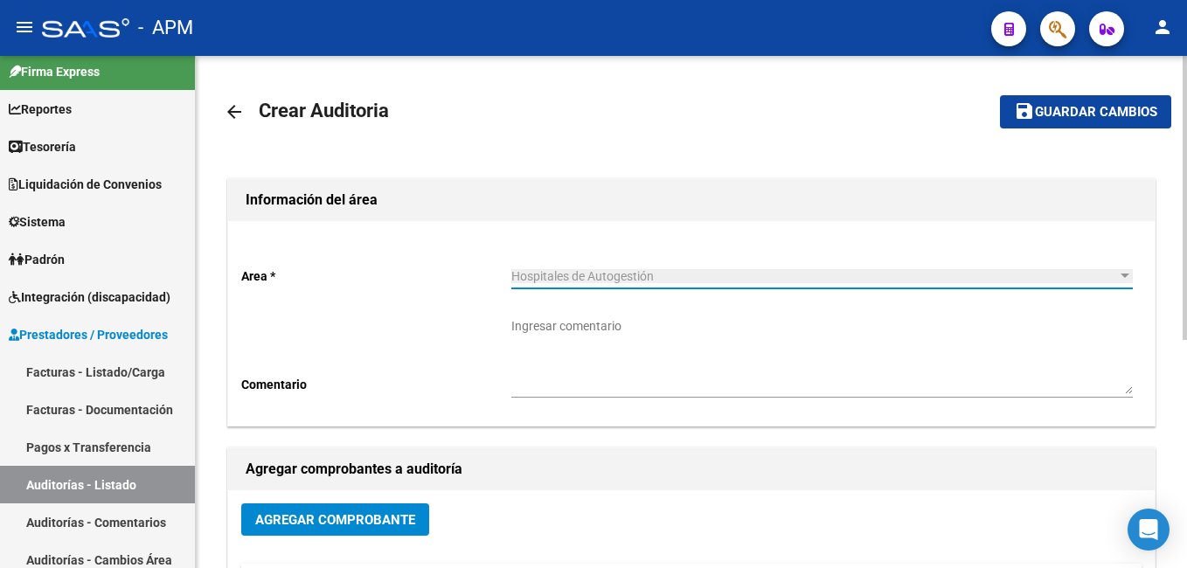
click at [355, 516] on span "Agregar Comprobante" at bounding box center [335, 520] width 160 height 16
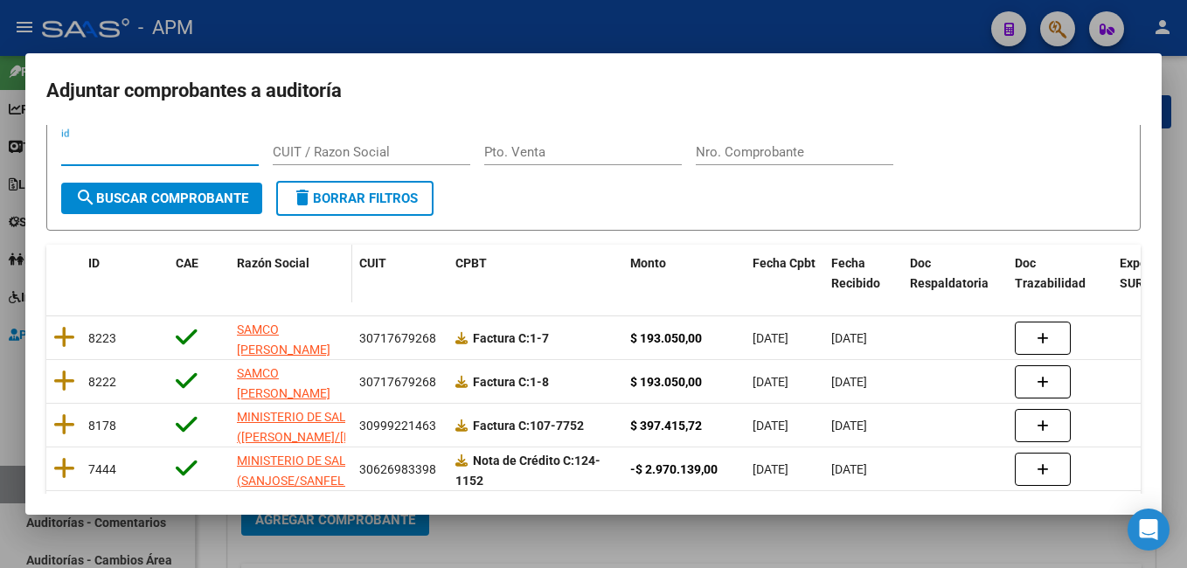
scroll to position [87, 0]
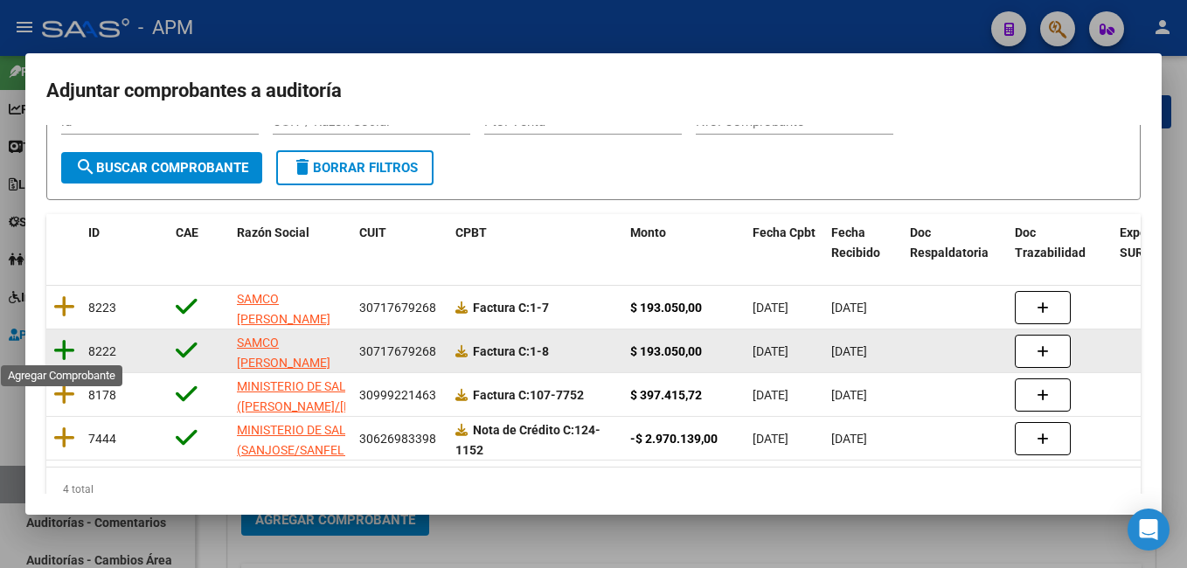
click at [60, 352] on icon at bounding box center [64, 350] width 22 height 24
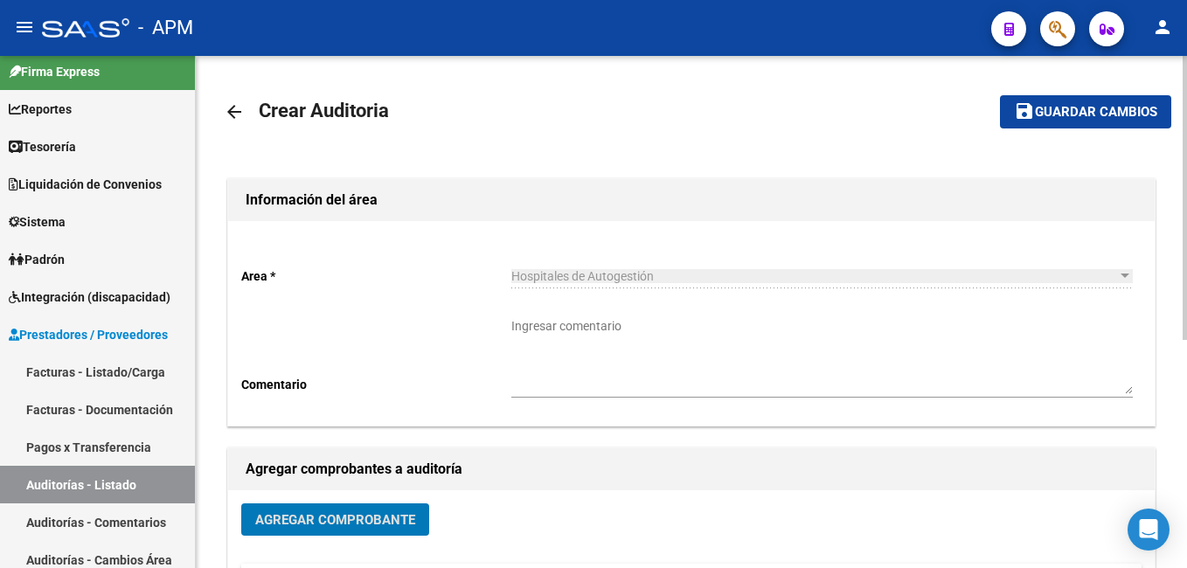
click at [1106, 111] on span "Guardar cambios" at bounding box center [1096, 113] width 122 height 16
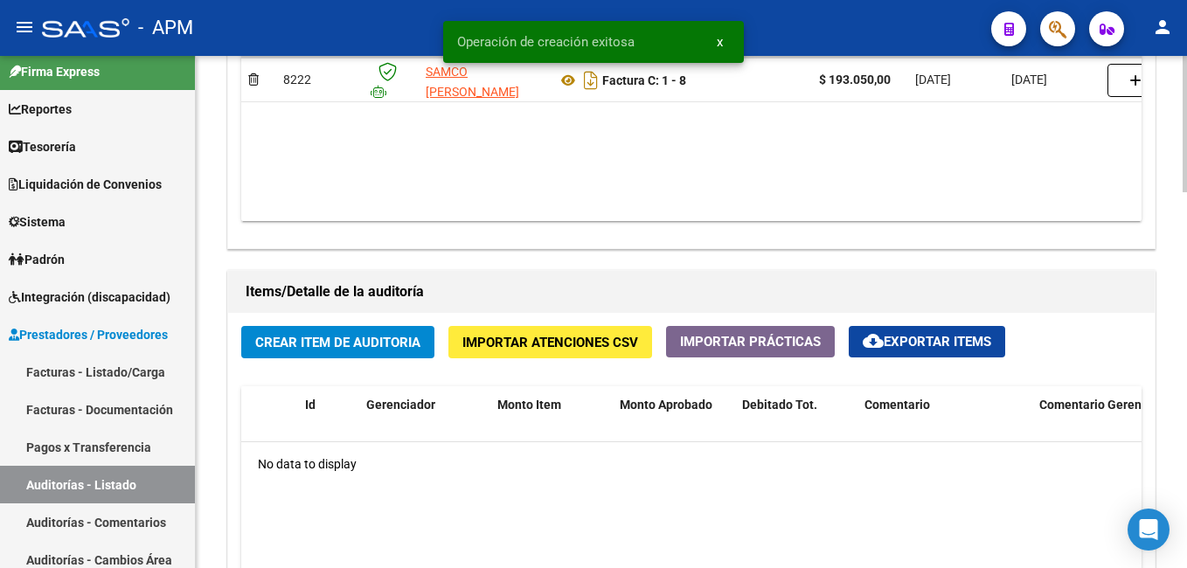
scroll to position [1049, 0]
click at [365, 341] on span "Crear Item de Auditoria" at bounding box center [337, 342] width 165 height 16
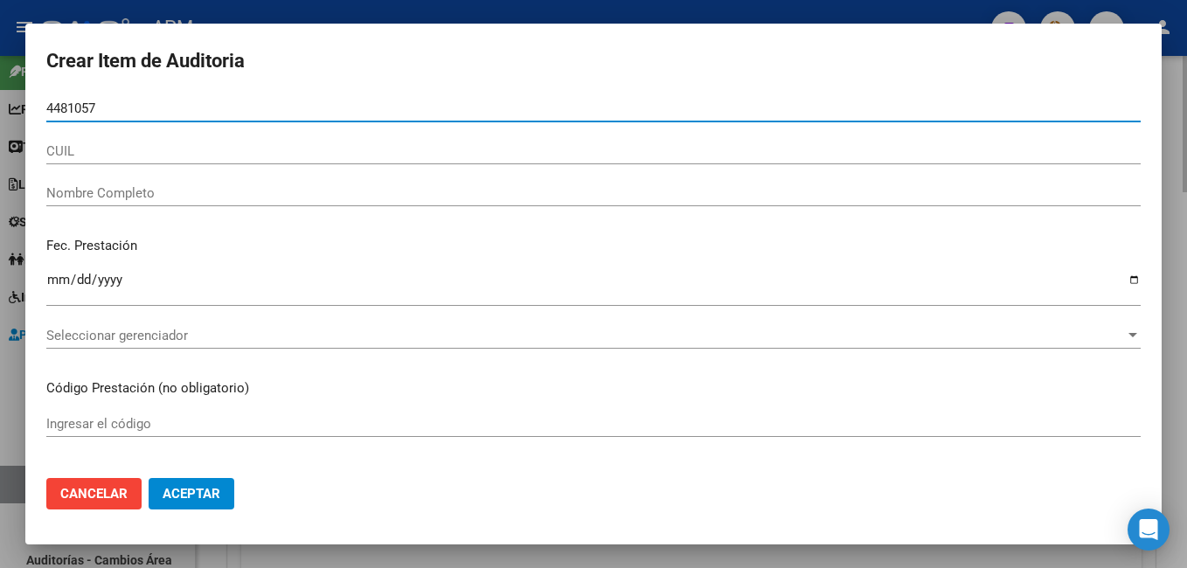
type input "44810572"
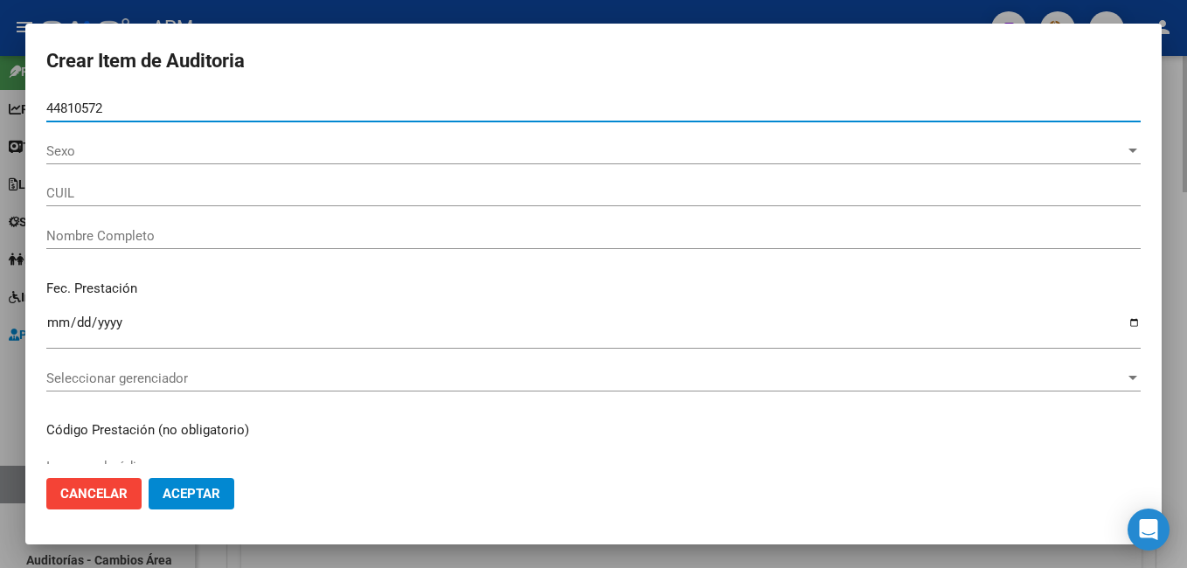
type input "20448105726"
type input "BERMUDES [PERSON_NAME]"
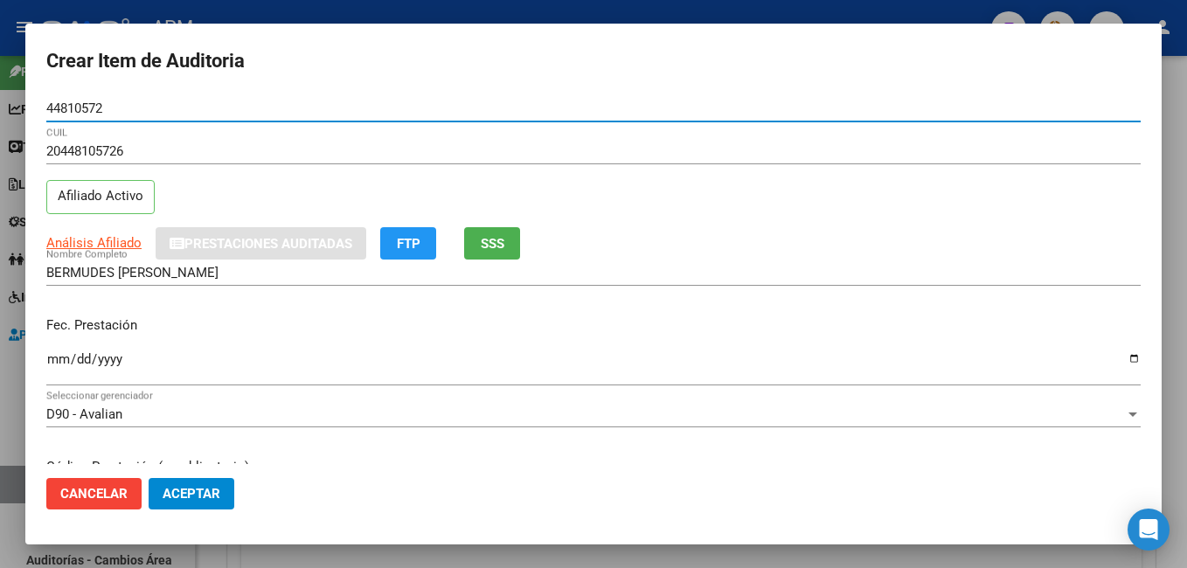
type input "44810572"
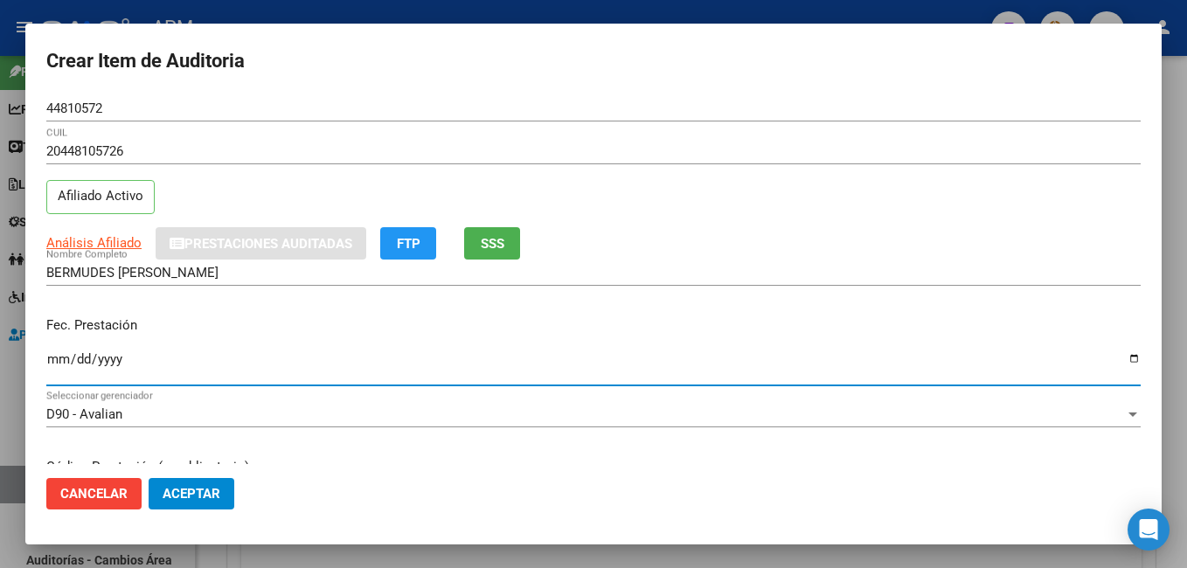
click at [55, 358] on input "Ingresar la fecha" at bounding box center [593, 366] width 1094 height 28
type input "[DATE]"
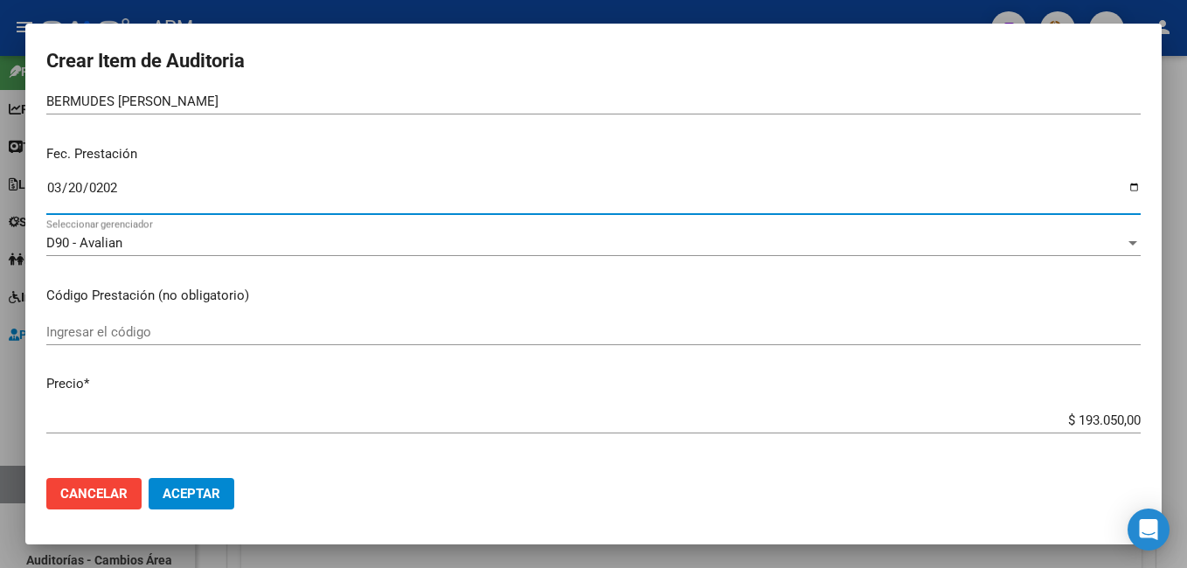
scroll to position [262, 0]
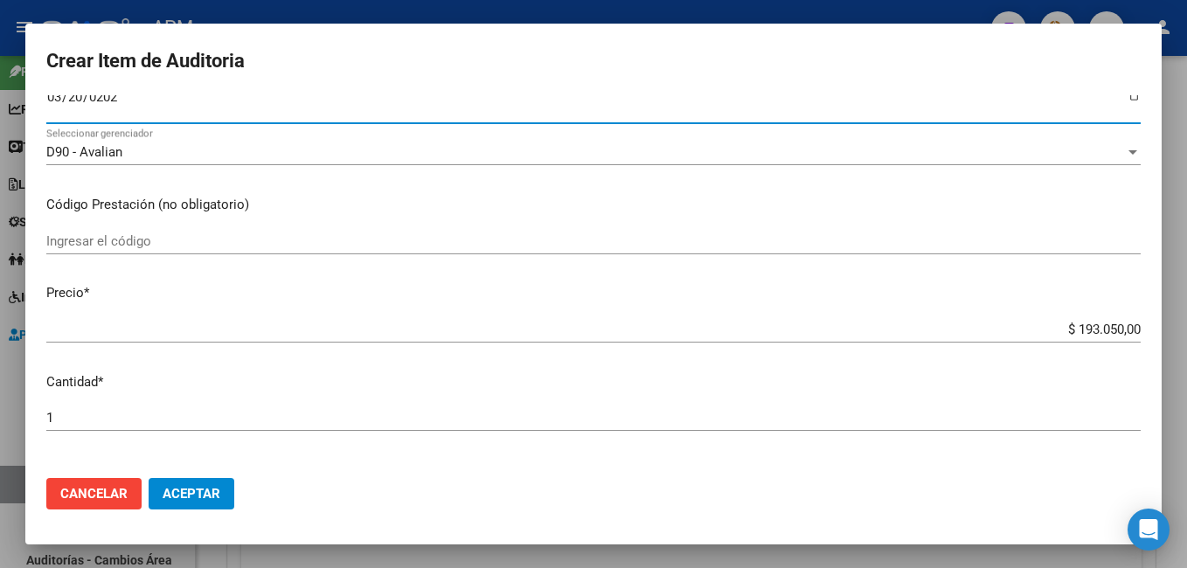
click at [144, 239] on input "Ingresar el código" at bounding box center [593, 241] width 1094 height 16
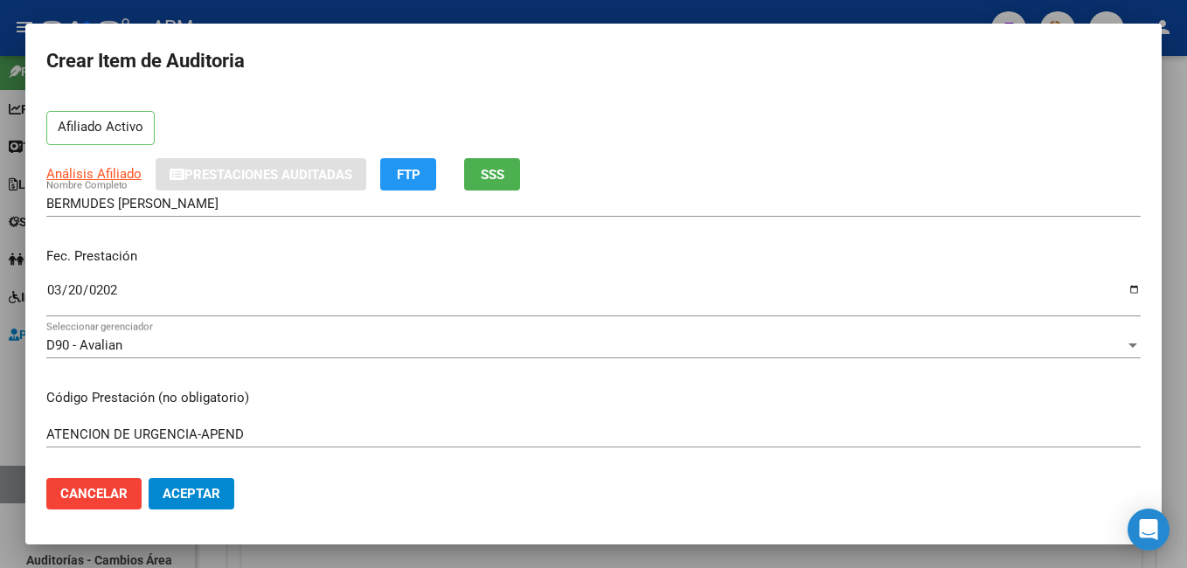
scroll to position [61, 0]
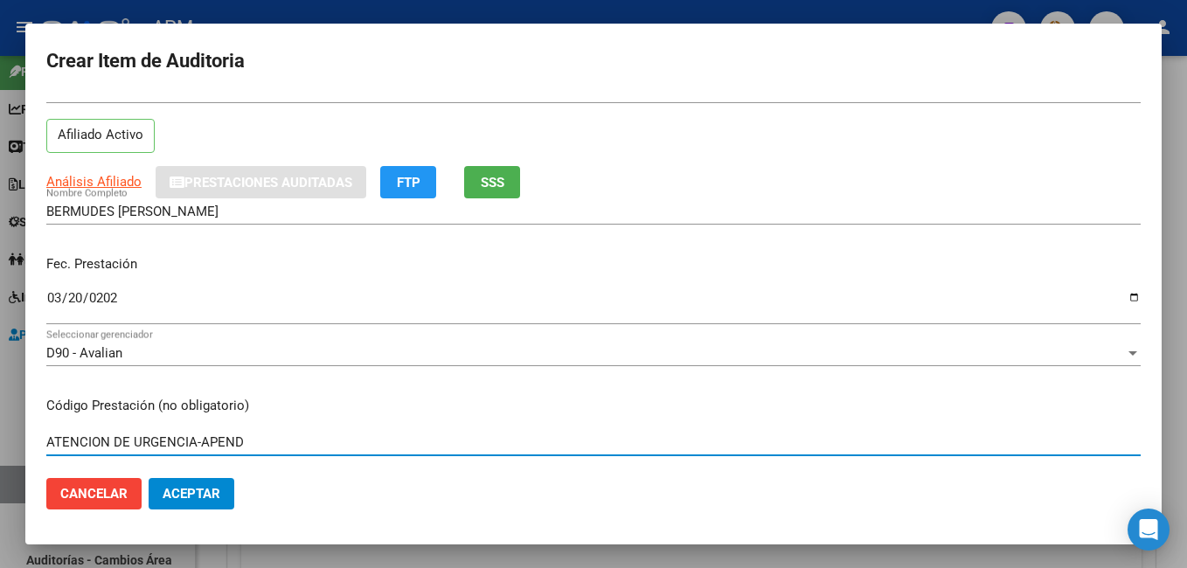
click at [243, 442] on input "ATENCION DE URGENCIA-APEND" at bounding box center [593, 442] width 1094 height 16
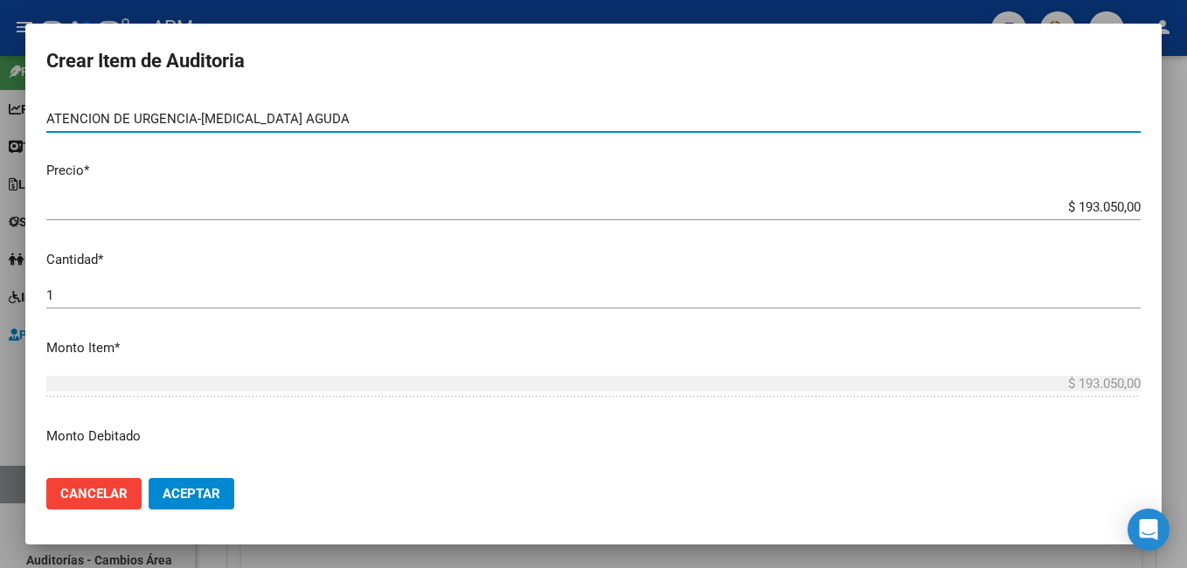
scroll to position [498, 0]
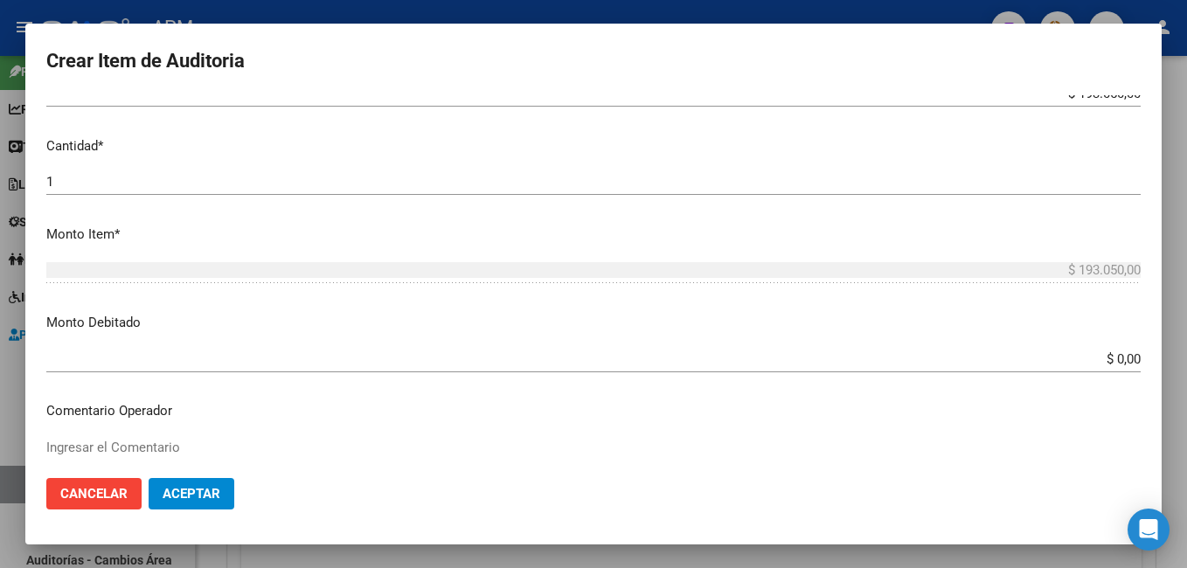
type input "ATENCION DE URGENCIA-[MEDICAL_DATA] AGUDA"
click at [190, 489] on span "Aceptar" at bounding box center [192, 494] width 58 height 16
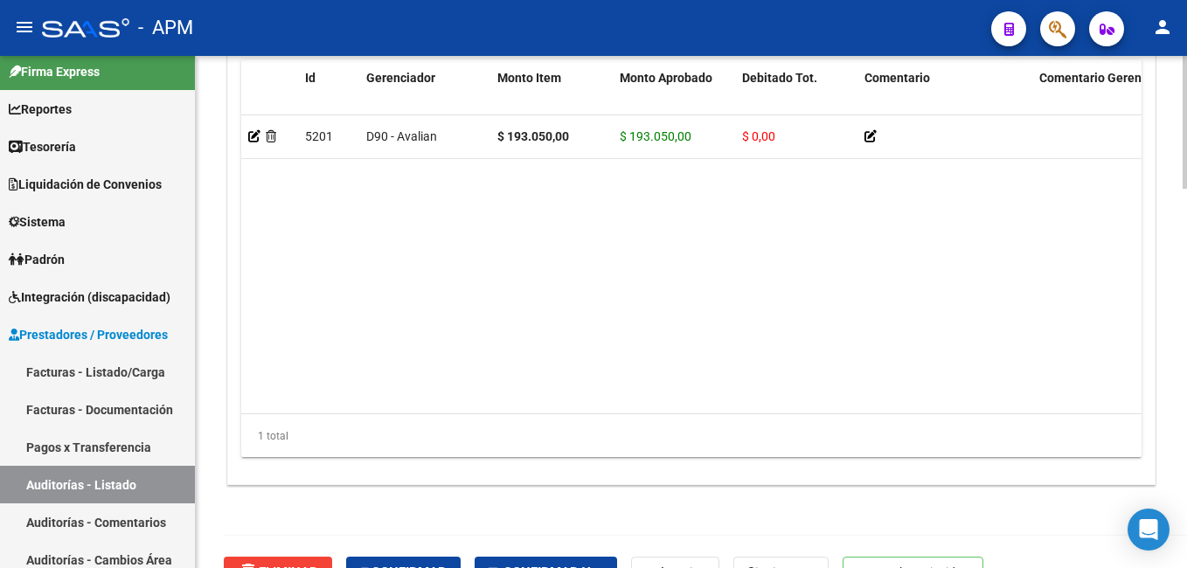
scroll to position [1463, 0]
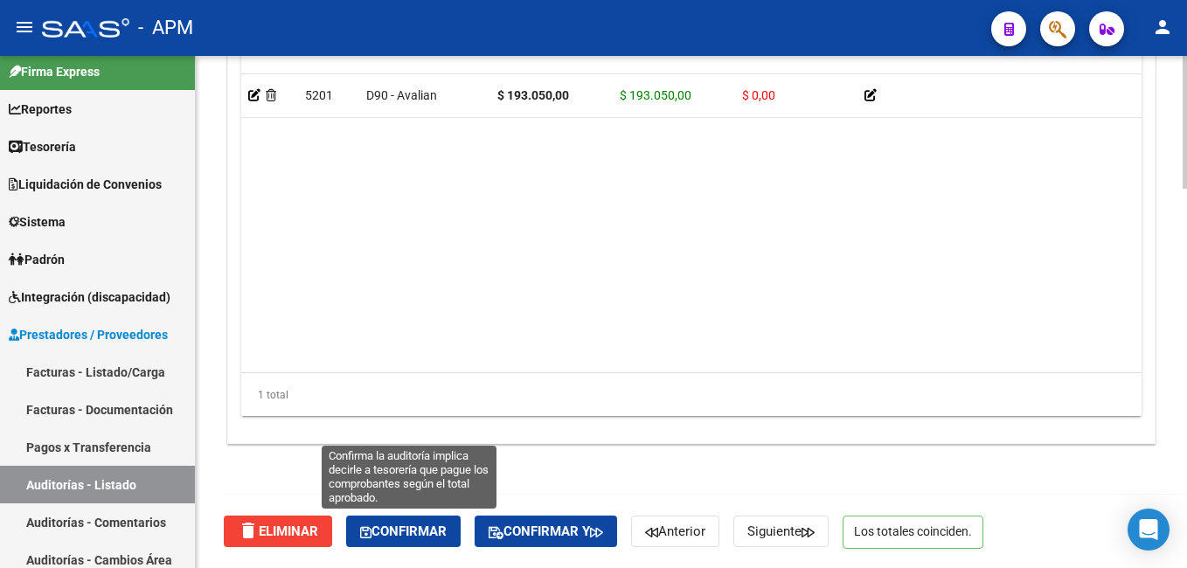
click at [407, 532] on span "Confirmar" at bounding box center [403, 531] width 87 height 16
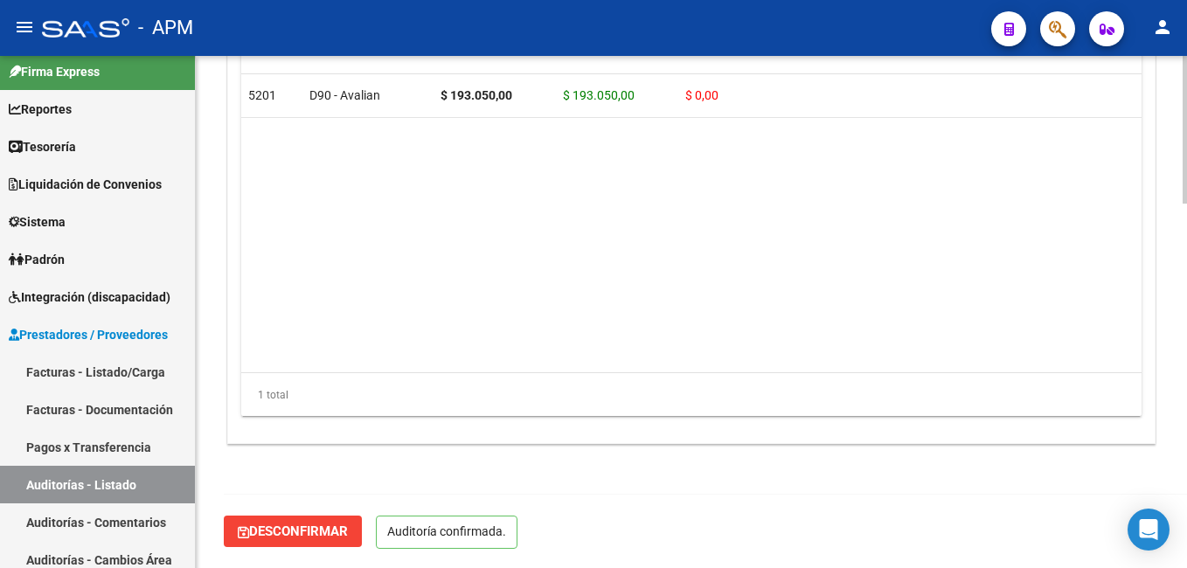
scroll to position [1265, 0]
type input "202508"
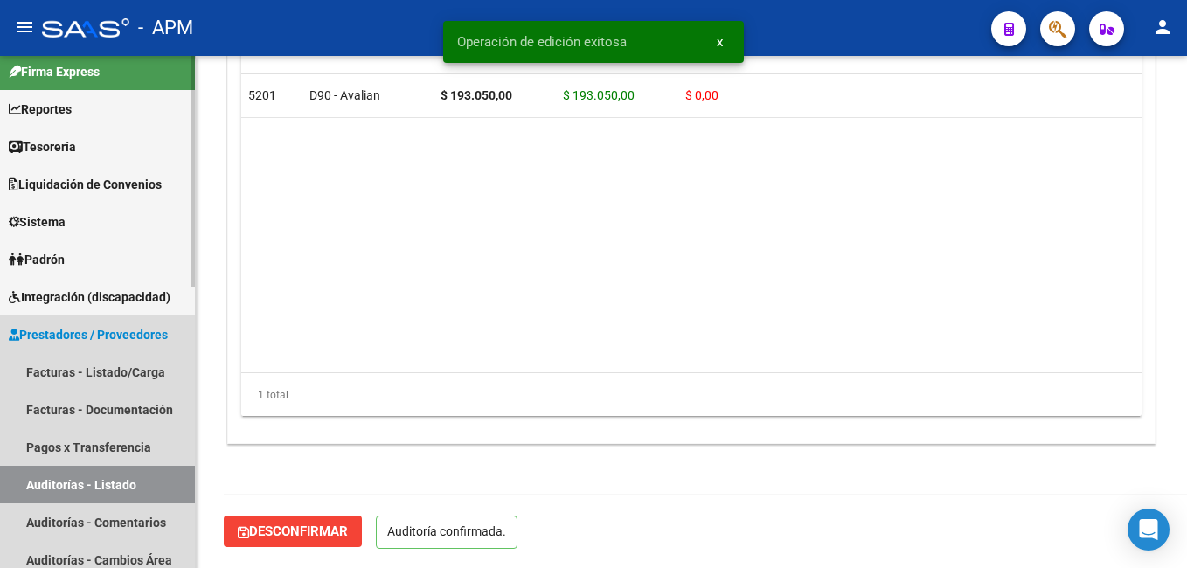
click at [99, 475] on link "Auditorías - Listado" at bounding box center [97, 485] width 195 height 38
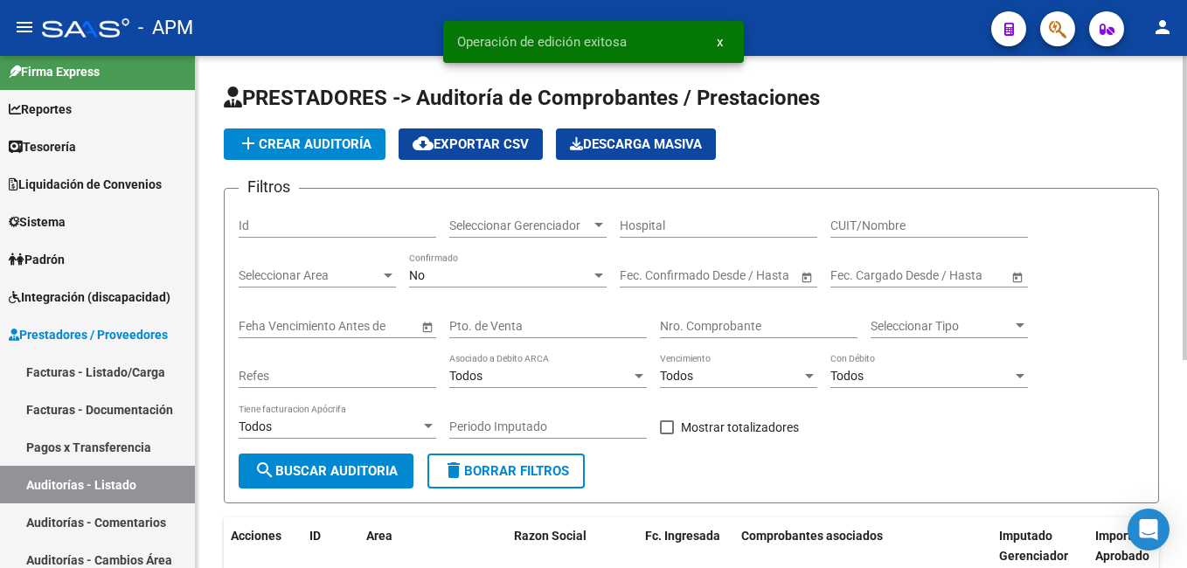
click at [337, 131] on button "add Crear Auditoría" at bounding box center [305, 143] width 162 height 31
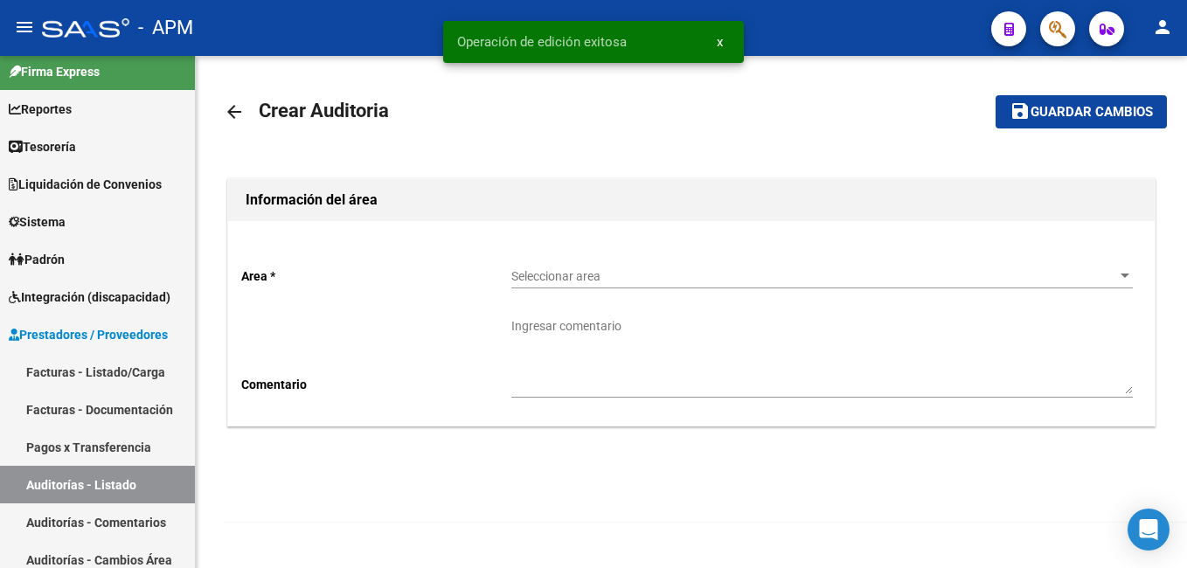
click at [575, 281] on span "Seleccionar area" at bounding box center [814, 276] width 606 height 15
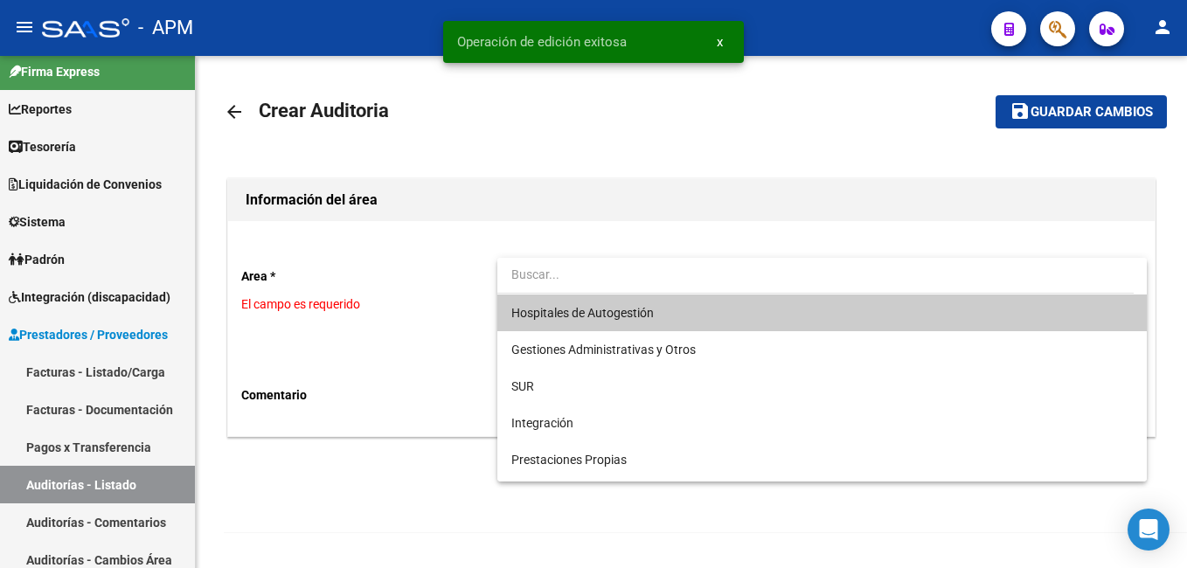
click at [586, 303] on span "Hospitales de Autogestión" at bounding box center [821, 312] width 621 height 37
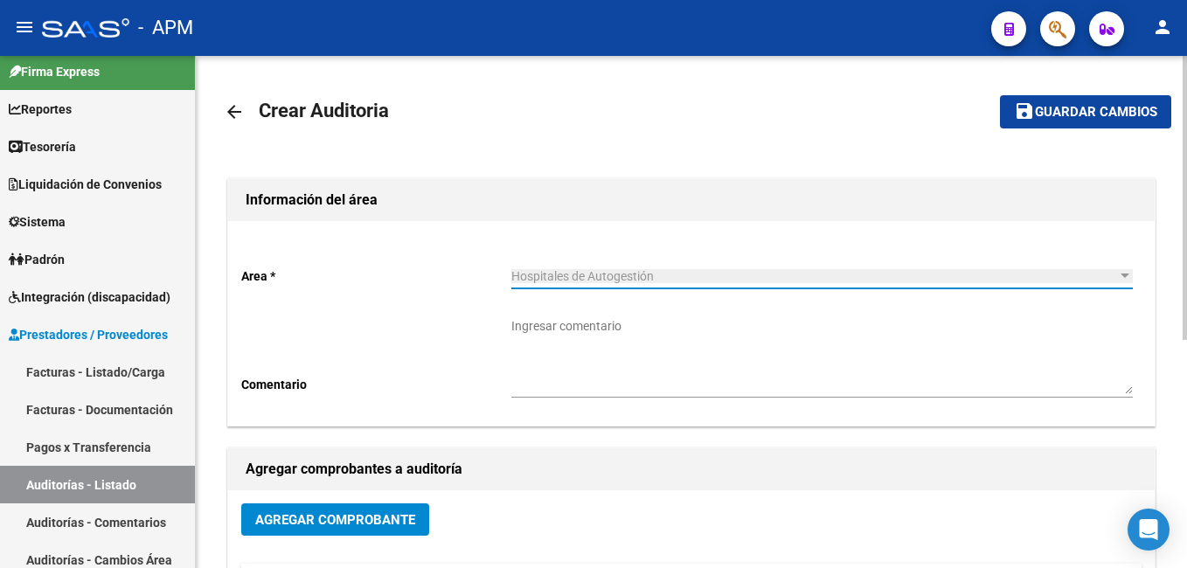
click at [344, 518] on span "Agregar Comprobante" at bounding box center [335, 520] width 160 height 16
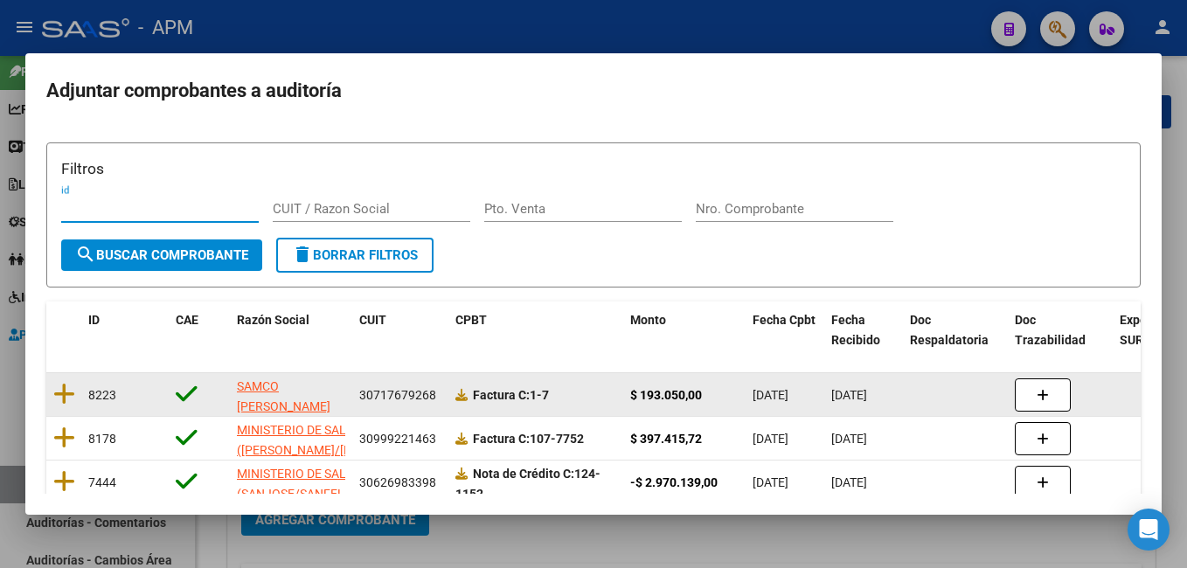
scroll to position [85, 0]
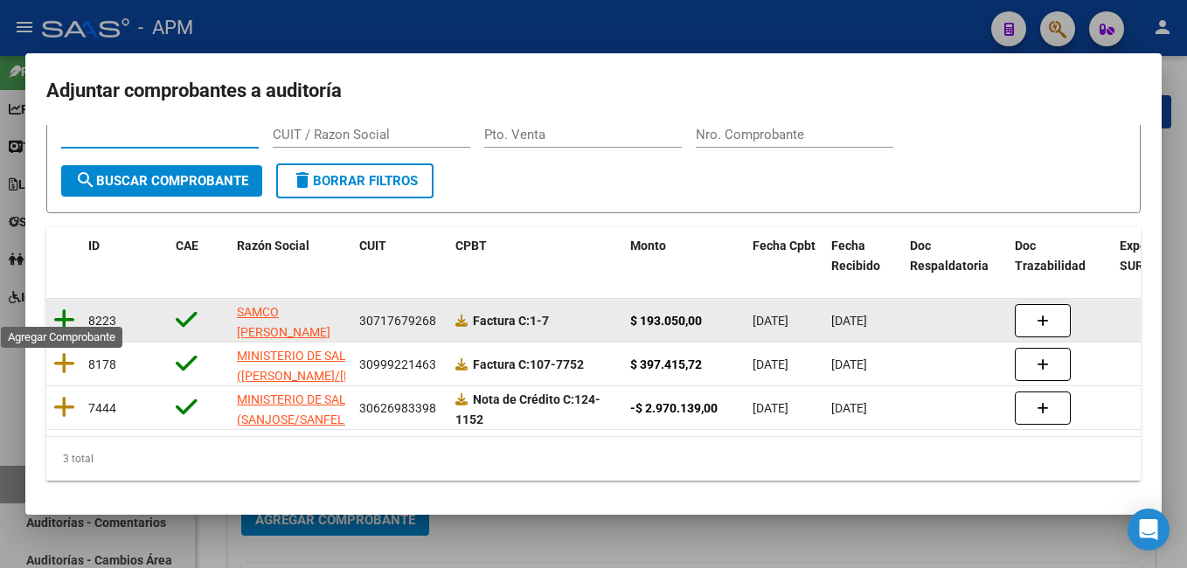
click at [64, 308] on icon at bounding box center [64, 320] width 22 height 24
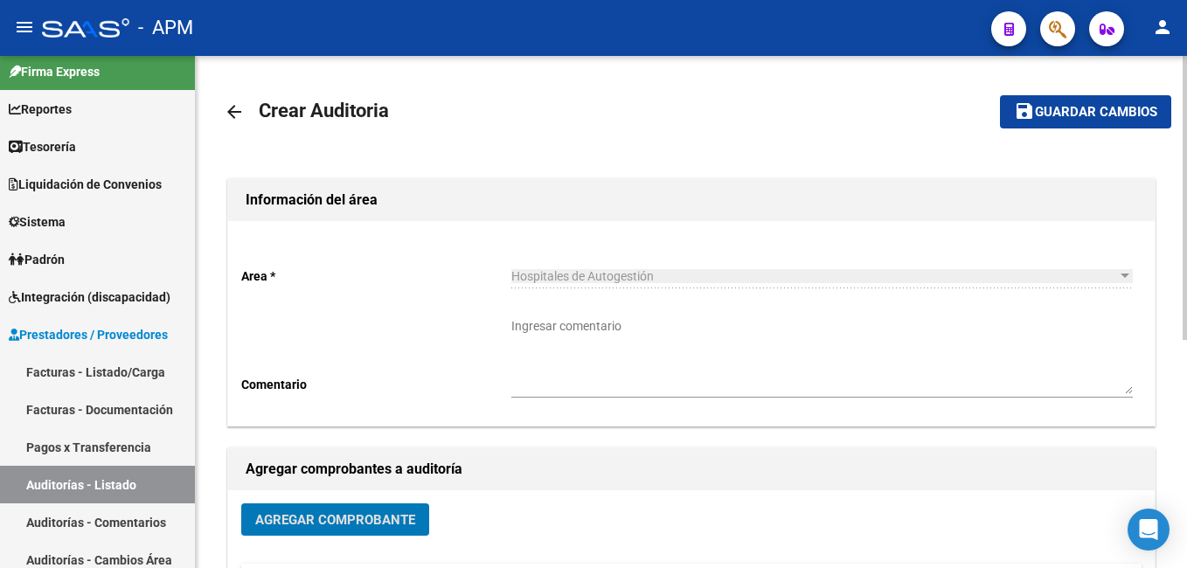
click at [1118, 120] on span "Guardar cambios" at bounding box center [1096, 113] width 122 height 16
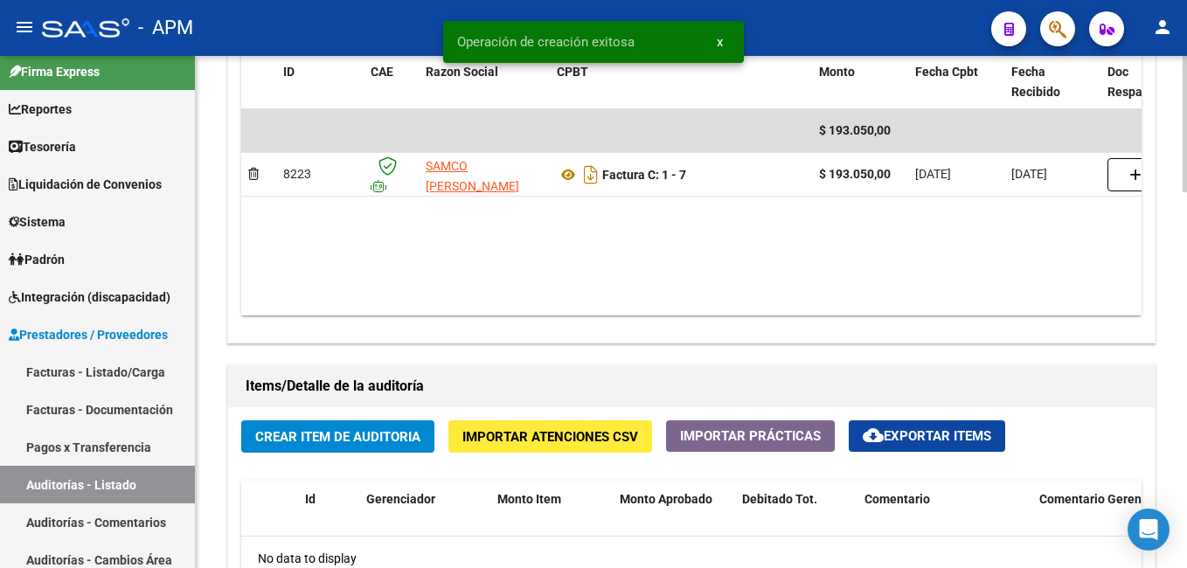
scroll to position [1136, 0]
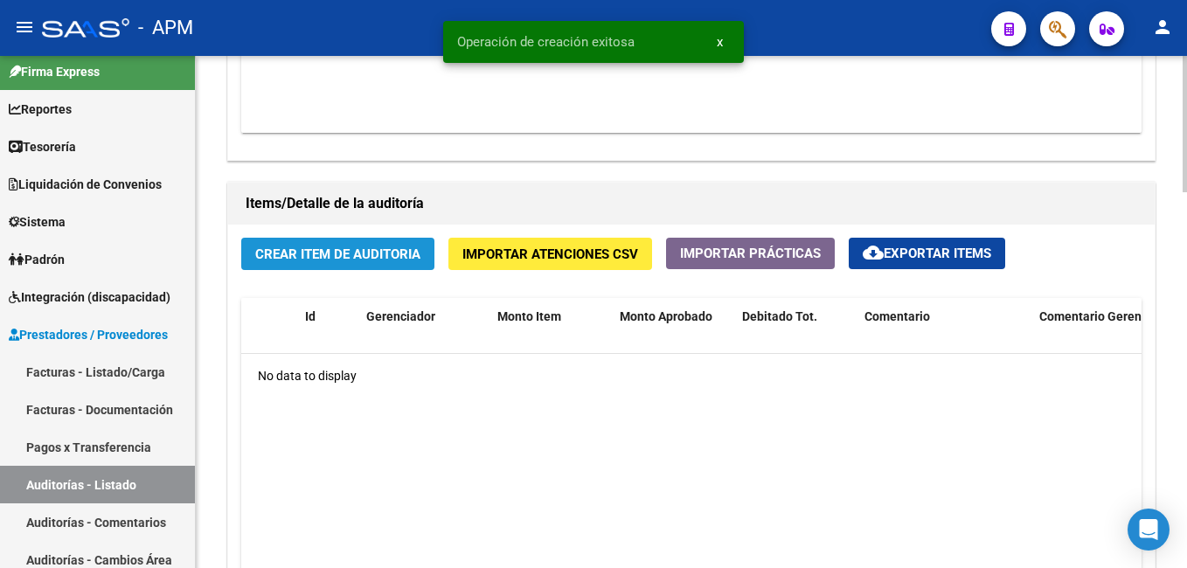
click at [363, 251] on span "Crear Item de Auditoria" at bounding box center [337, 254] width 165 height 16
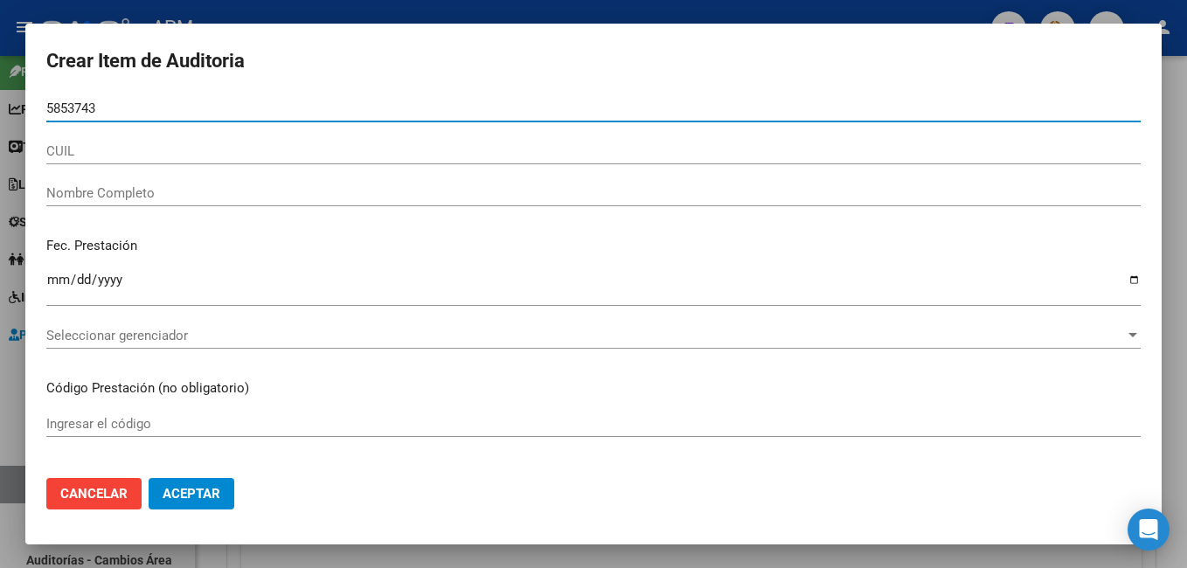
type input "58537437"
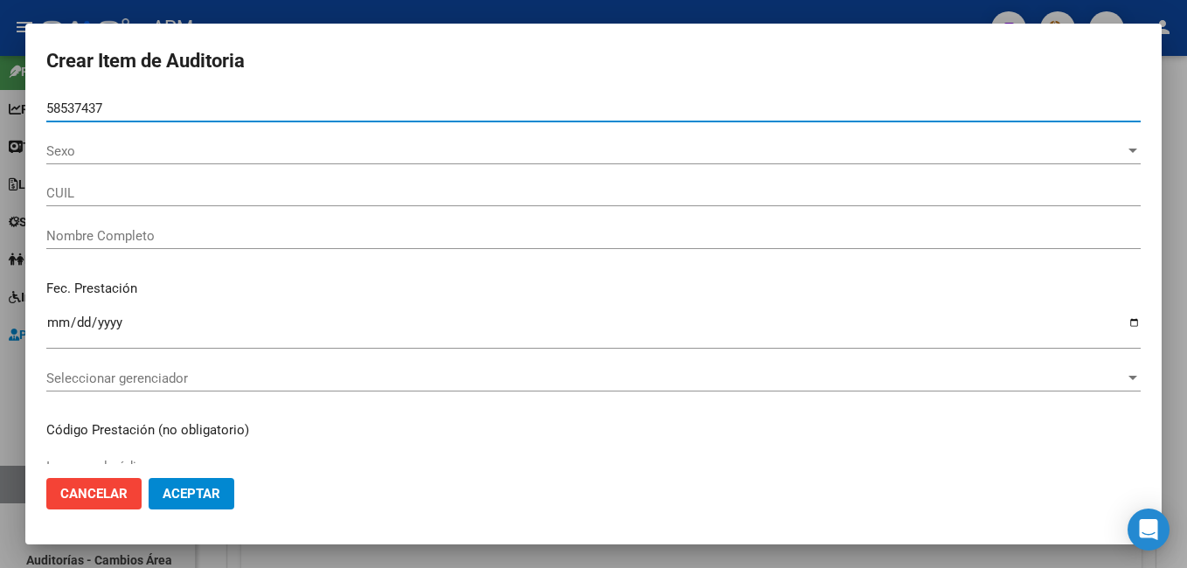
type input "27585374372"
type input "BURGUES, ANTONELLA -"
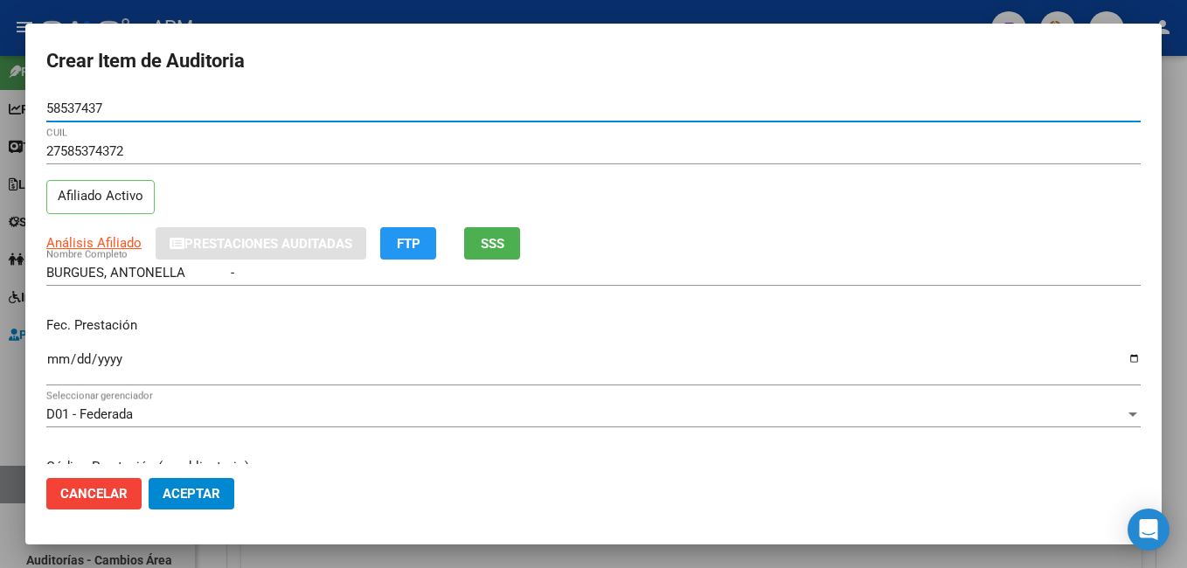
type input "58537437"
click at [55, 366] on input "Ingresar la fecha" at bounding box center [593, 366] width 1094 height 28
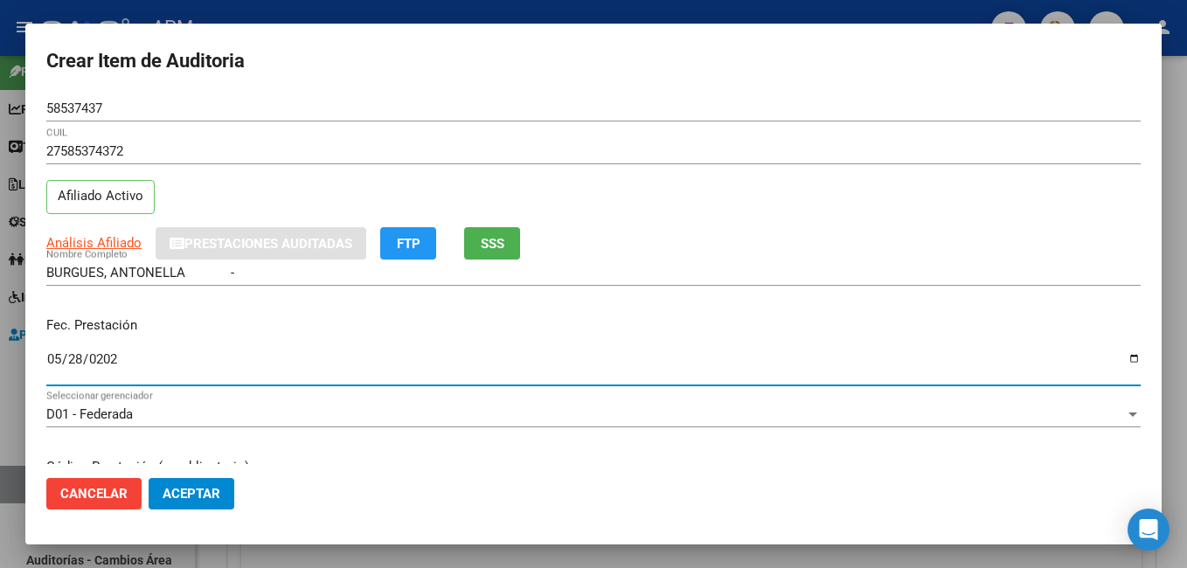
type input "[DATE]"
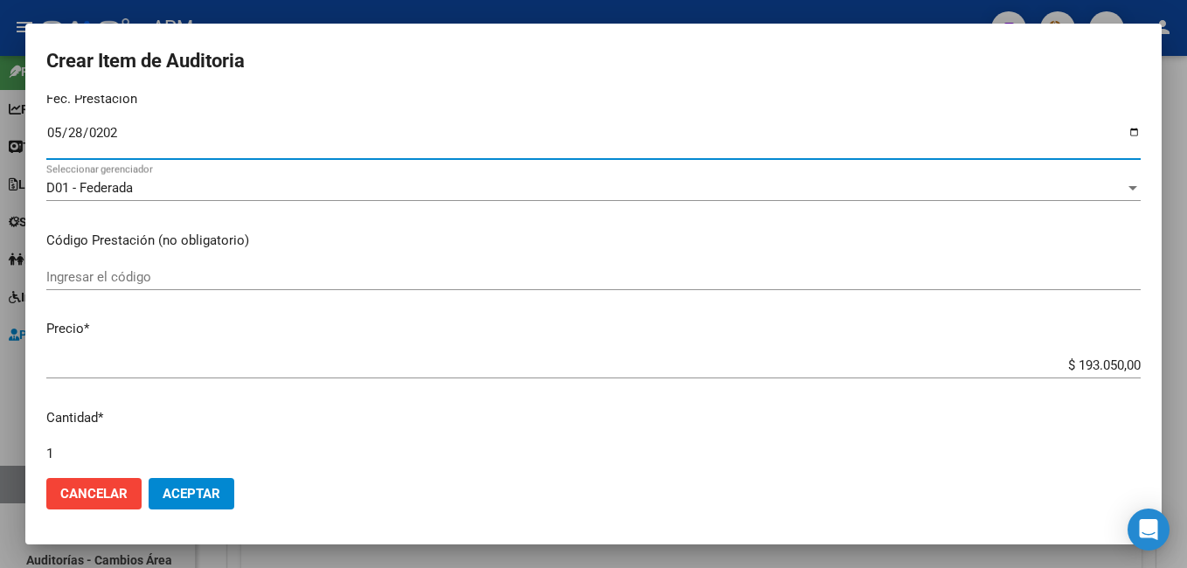
scroll to position [262, 0]
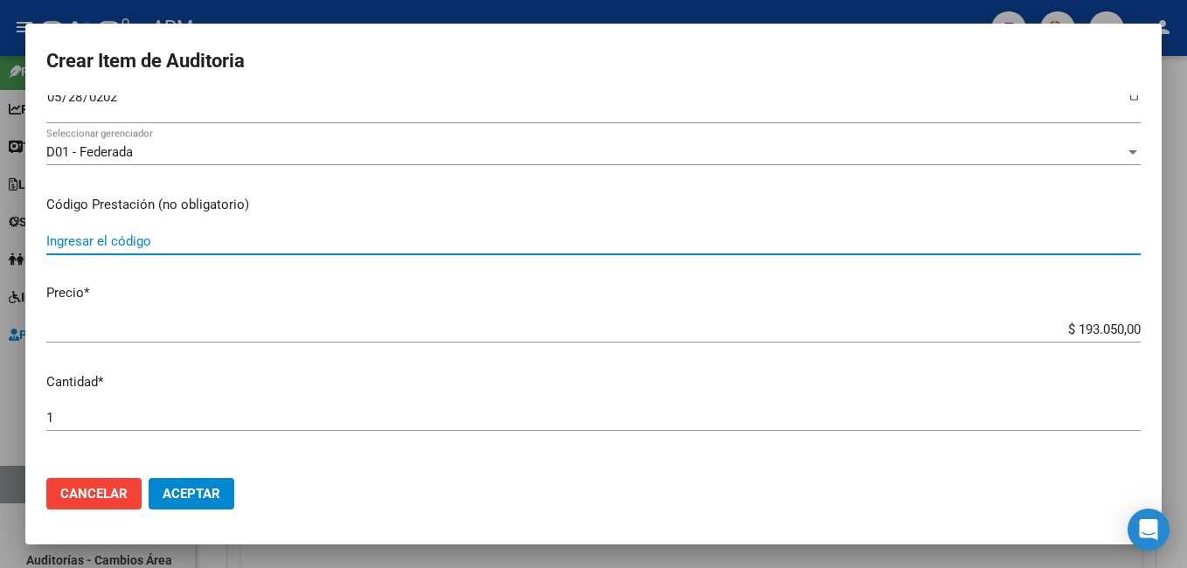
click at [111, 242] on input "Ingresar el código" at bounding box center [593, 241] width 1094 height 16
type input "ATENCION DE URGENCIA-TEC SIN PERDIDA DE CONOCIMIENTO"
click at [219, 486] on button "Aceptar" at bounding box center [192, 493] width 86 height 31
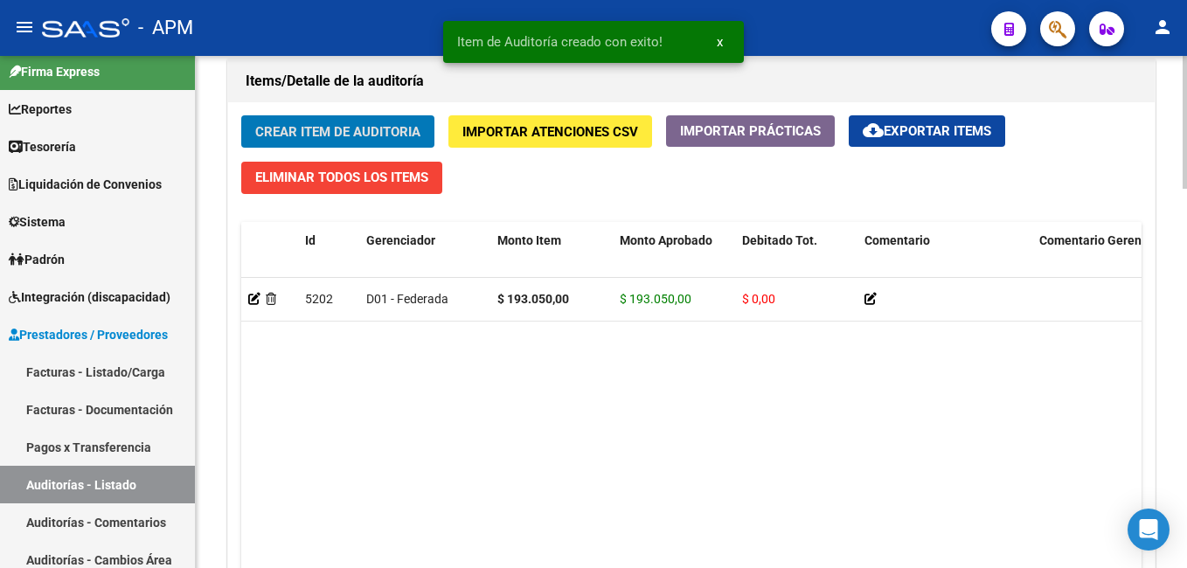
scroll to position [1463, 0]
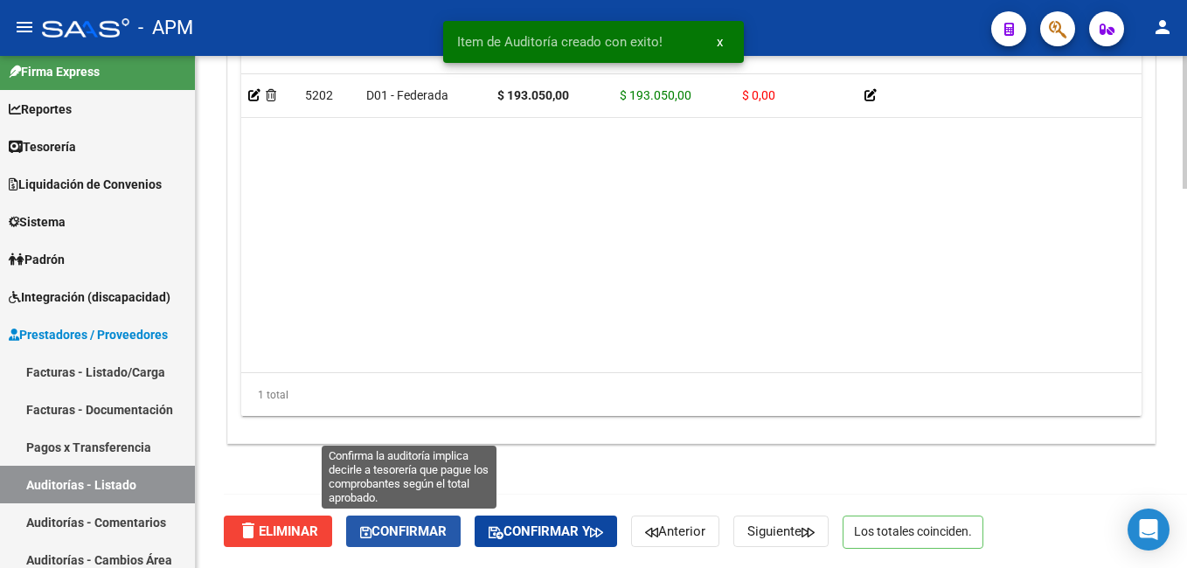
click at [412, 530] on span "Confirmar" at bounding box center [403, 531] width 87 height 16
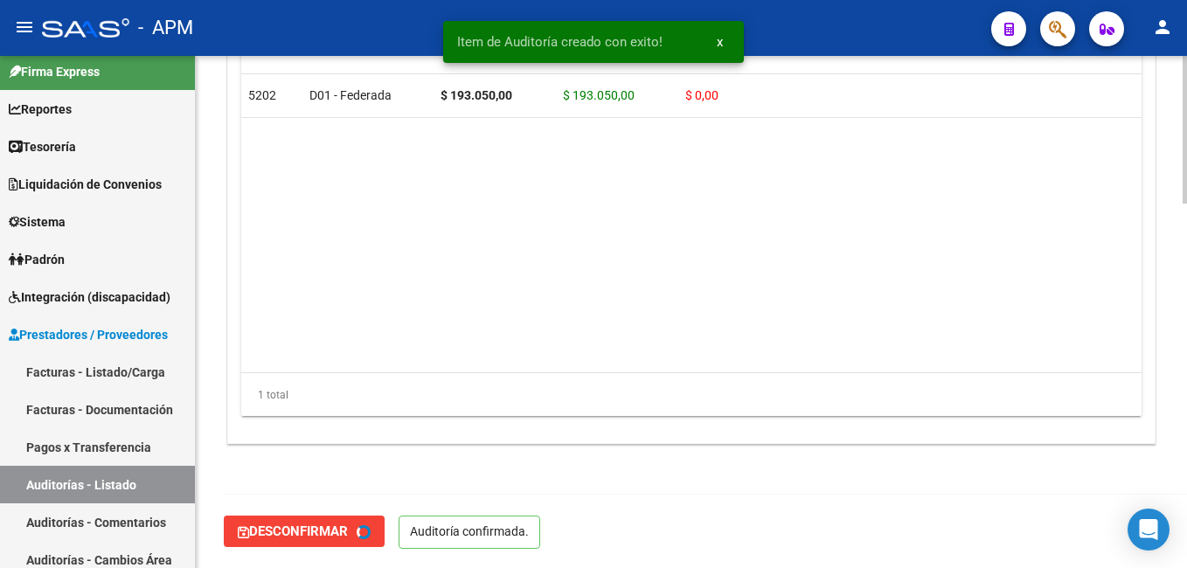
type input "202508"
